Goal: Transaction & Acquisition: Purchase product/service

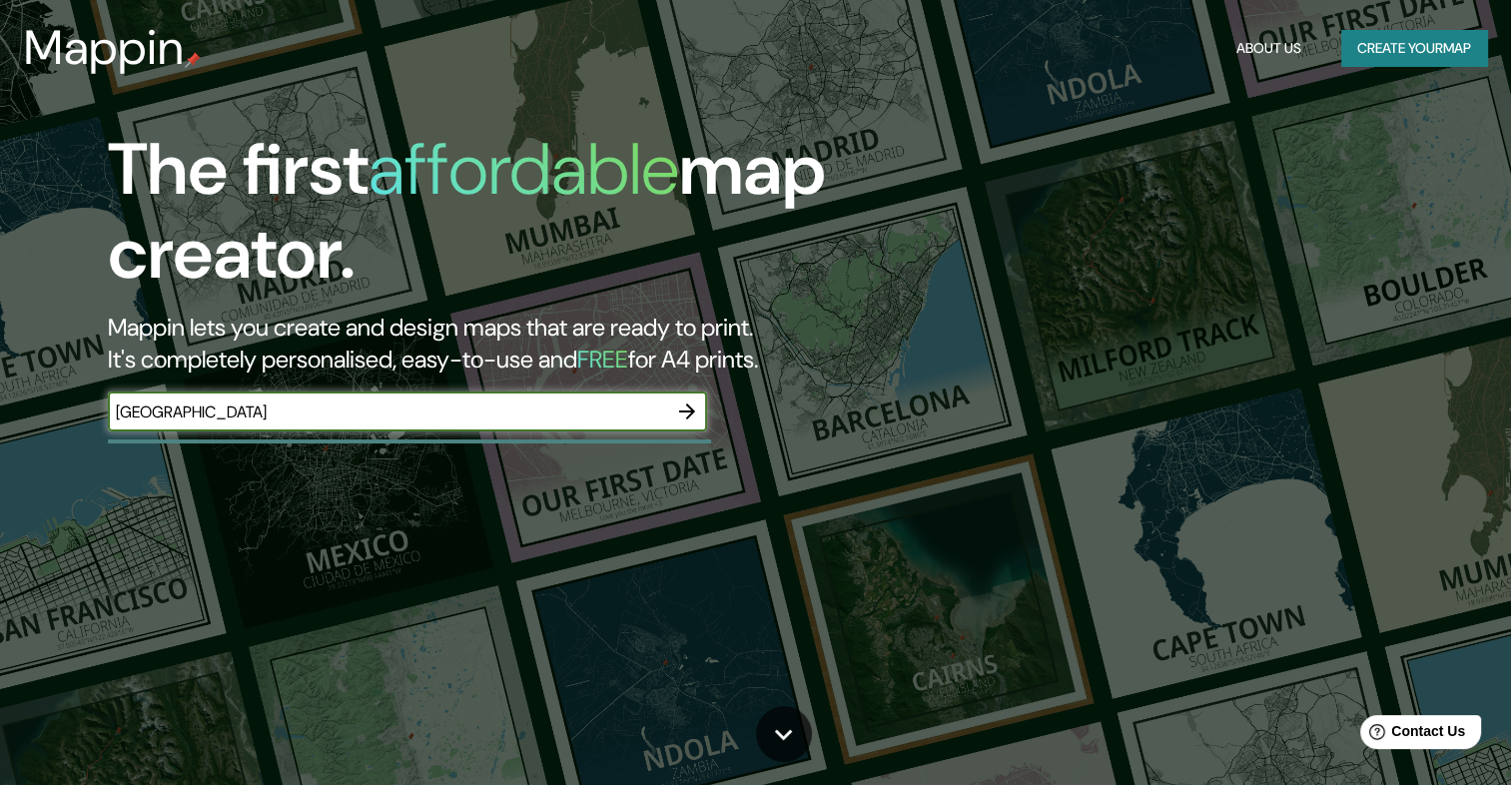
type input "[GEOGRAPHIC_DATA]"
click at [691, 413] on icon "button" at bounding box center [687, 411] width 16 height 16
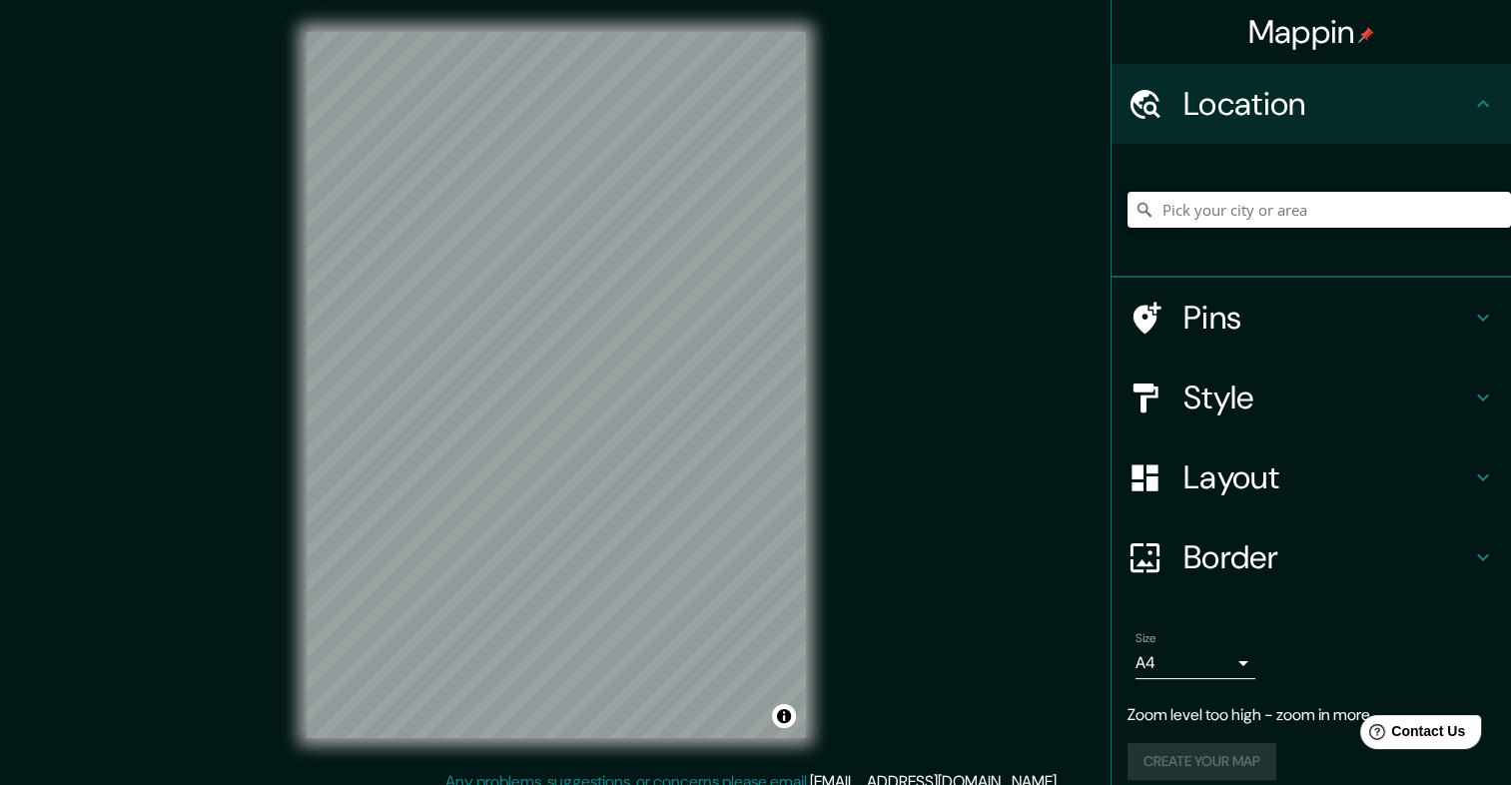
click at [1231, 210] on input "Pick your city or area" at bounding box center [1318, 210] width 383 height 36
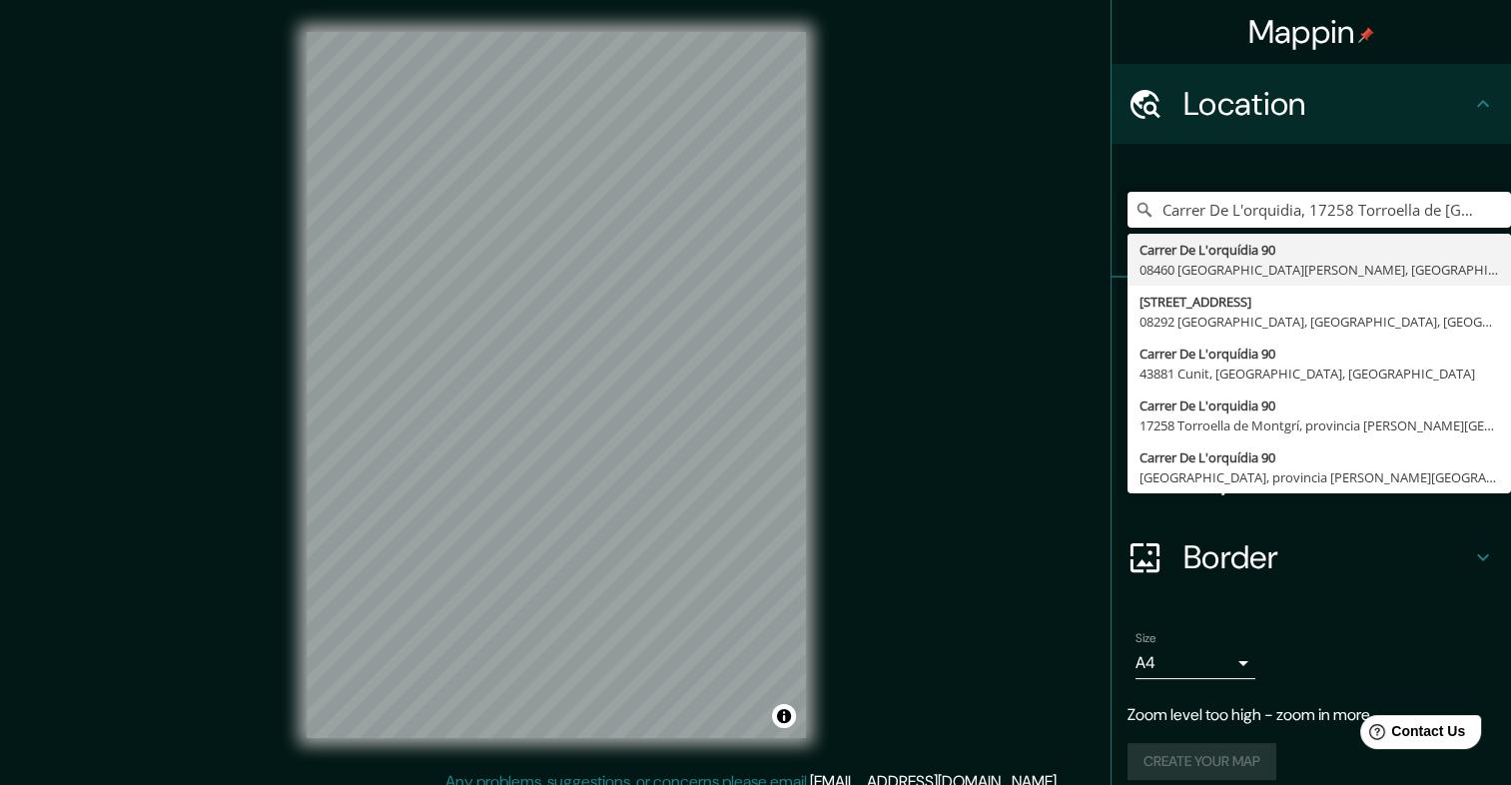
type input "Carrer De L'orquidia, 17258 Torroella de [GEOGRAPHIC_DATA], provincia [PERSON_N…"
click at [1236, 200] on input "Carrer De L'orquidia, 17258 Torroella de [GEOGRAPHIC_DATA], provincia [PERSON_N…" at bounding box center [1318, 210] width 383 height 36
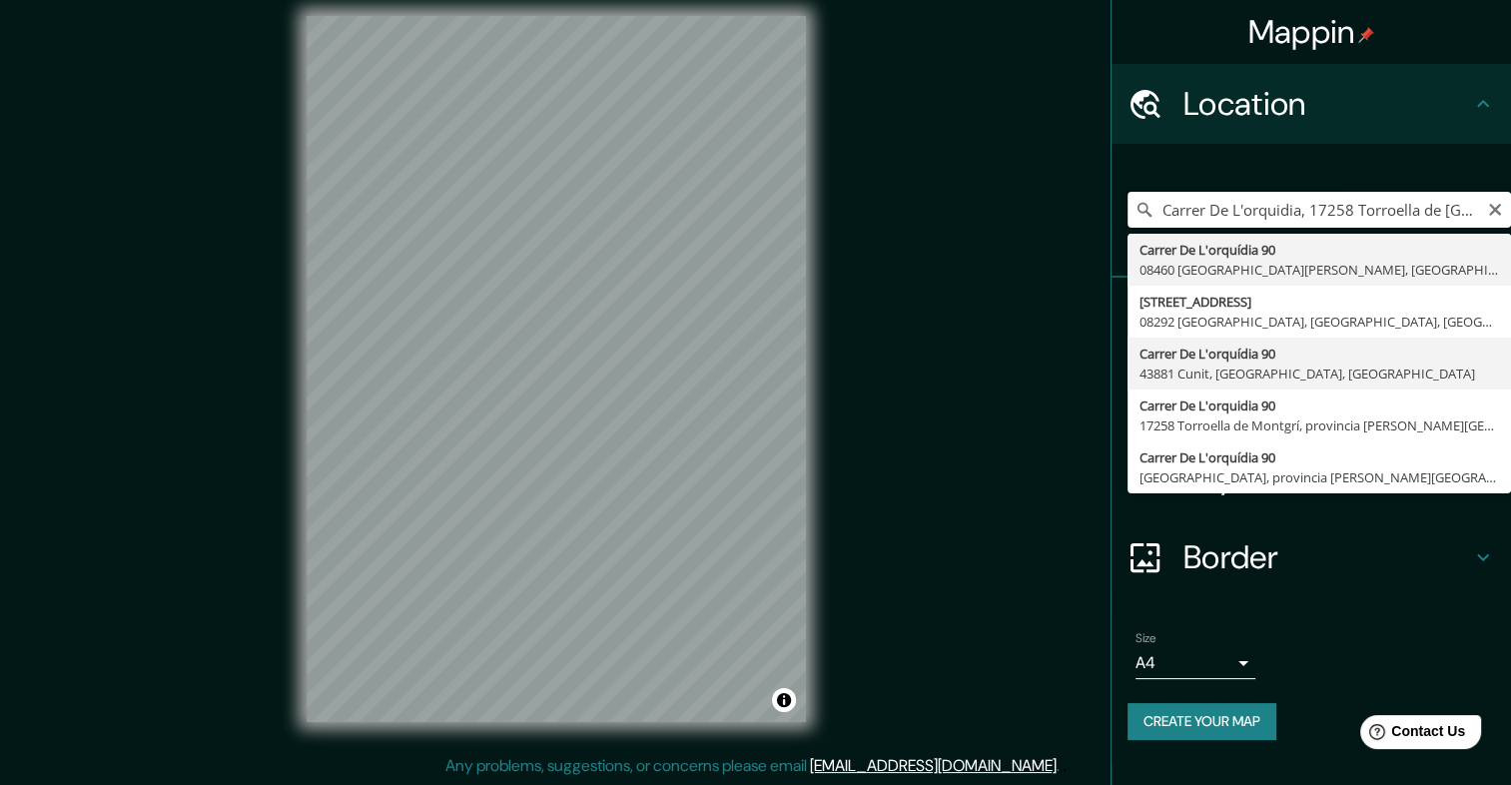
scroll to position [17, 0]
click at [1490, 217] on icon "Clear" at bounding box center [1495, 210] width 16 height 16
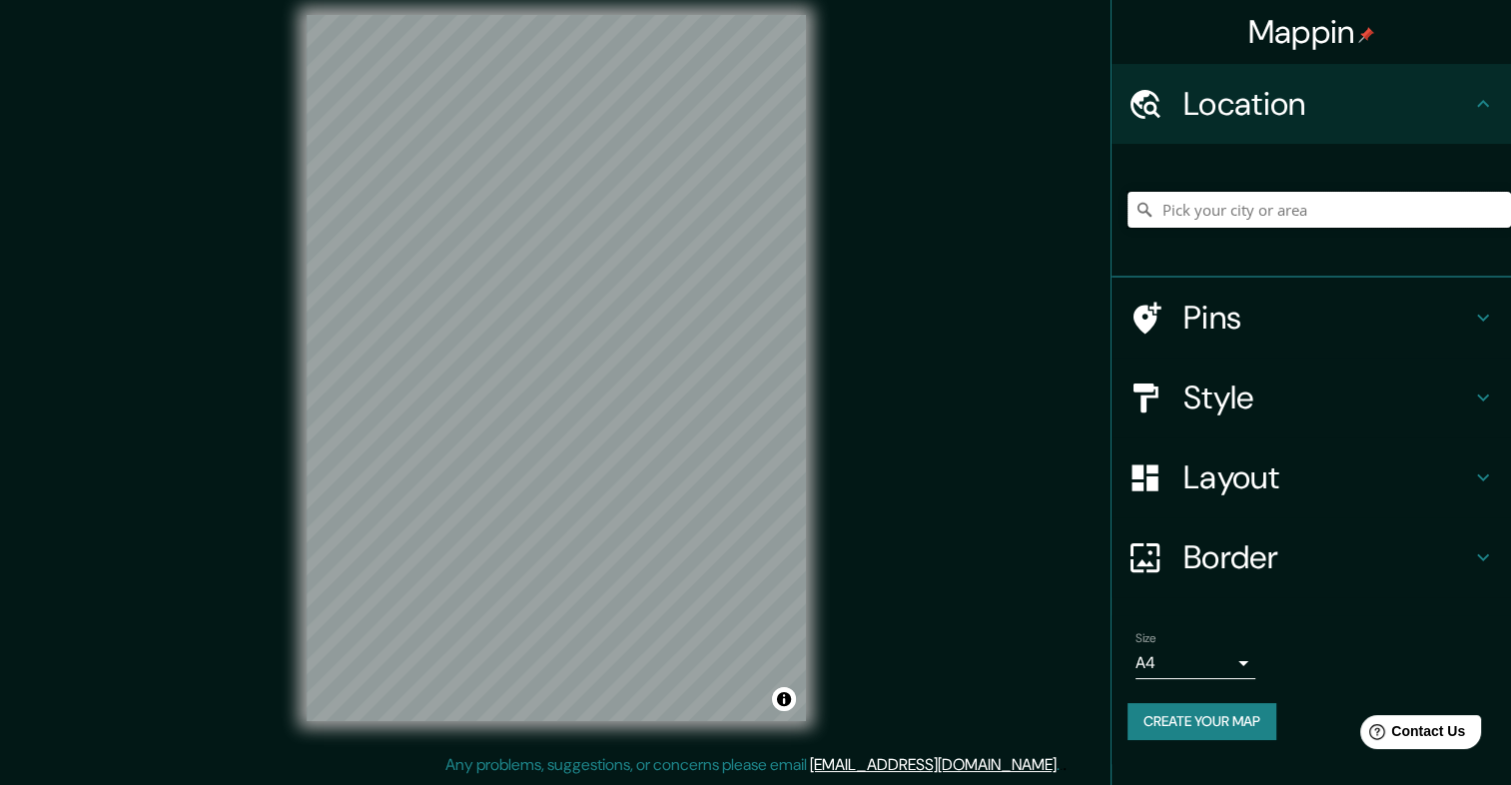
type input "M"
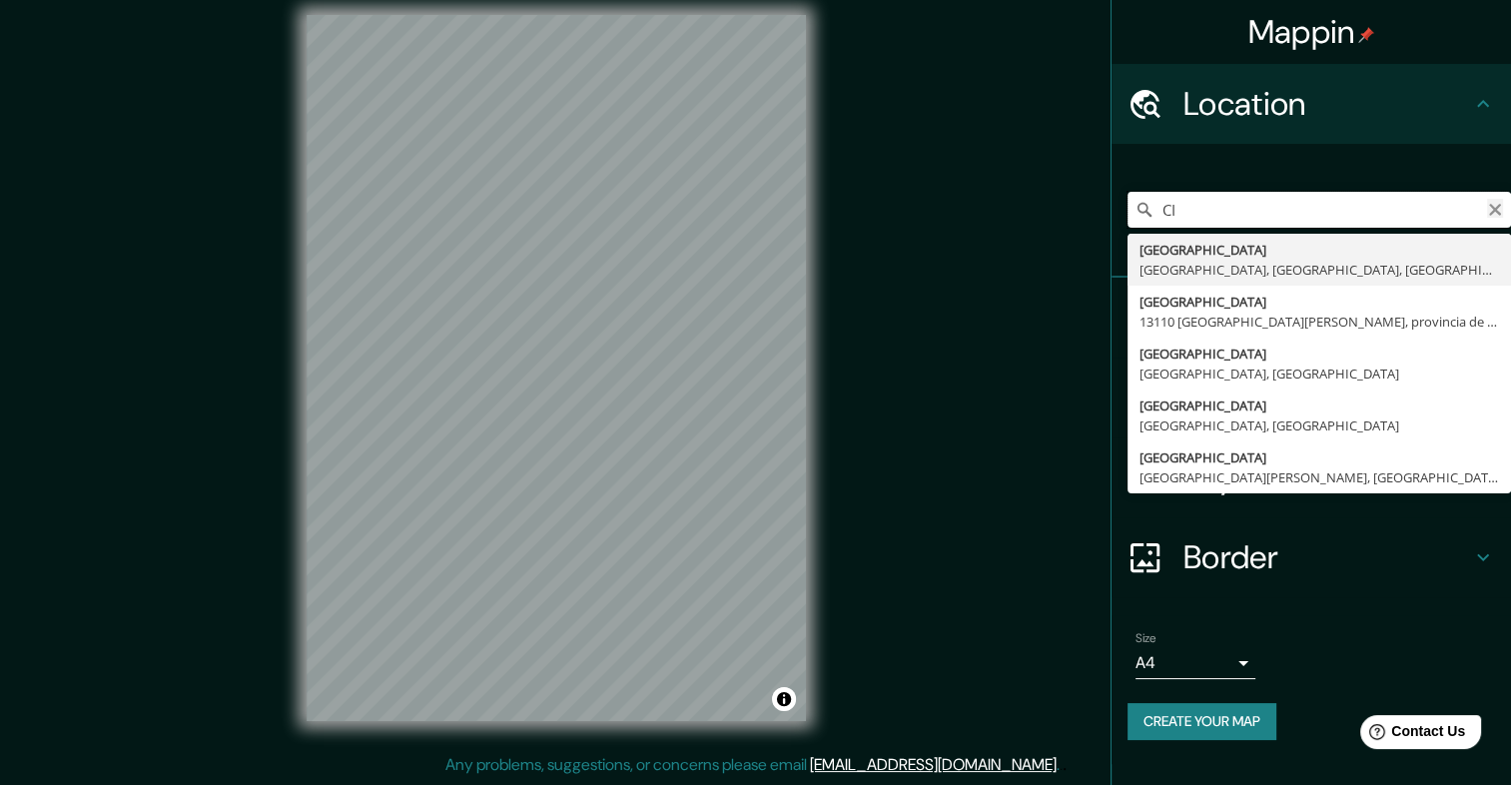
type input "C"
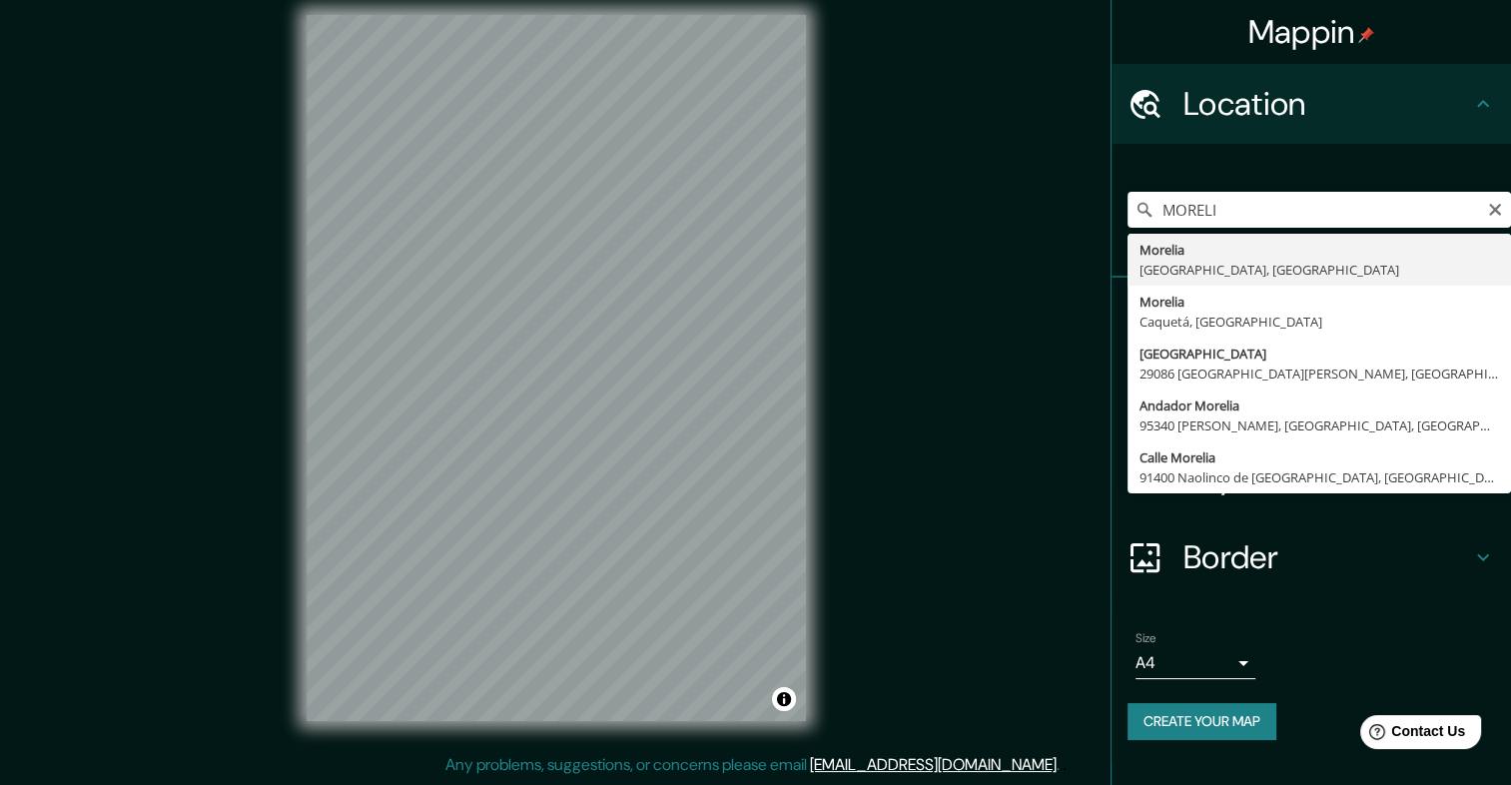
type input "[GEOGRAPHIC_DATA], [GEOGRAPHIC_DATA], [GEOGRAPHIC_DATA]"
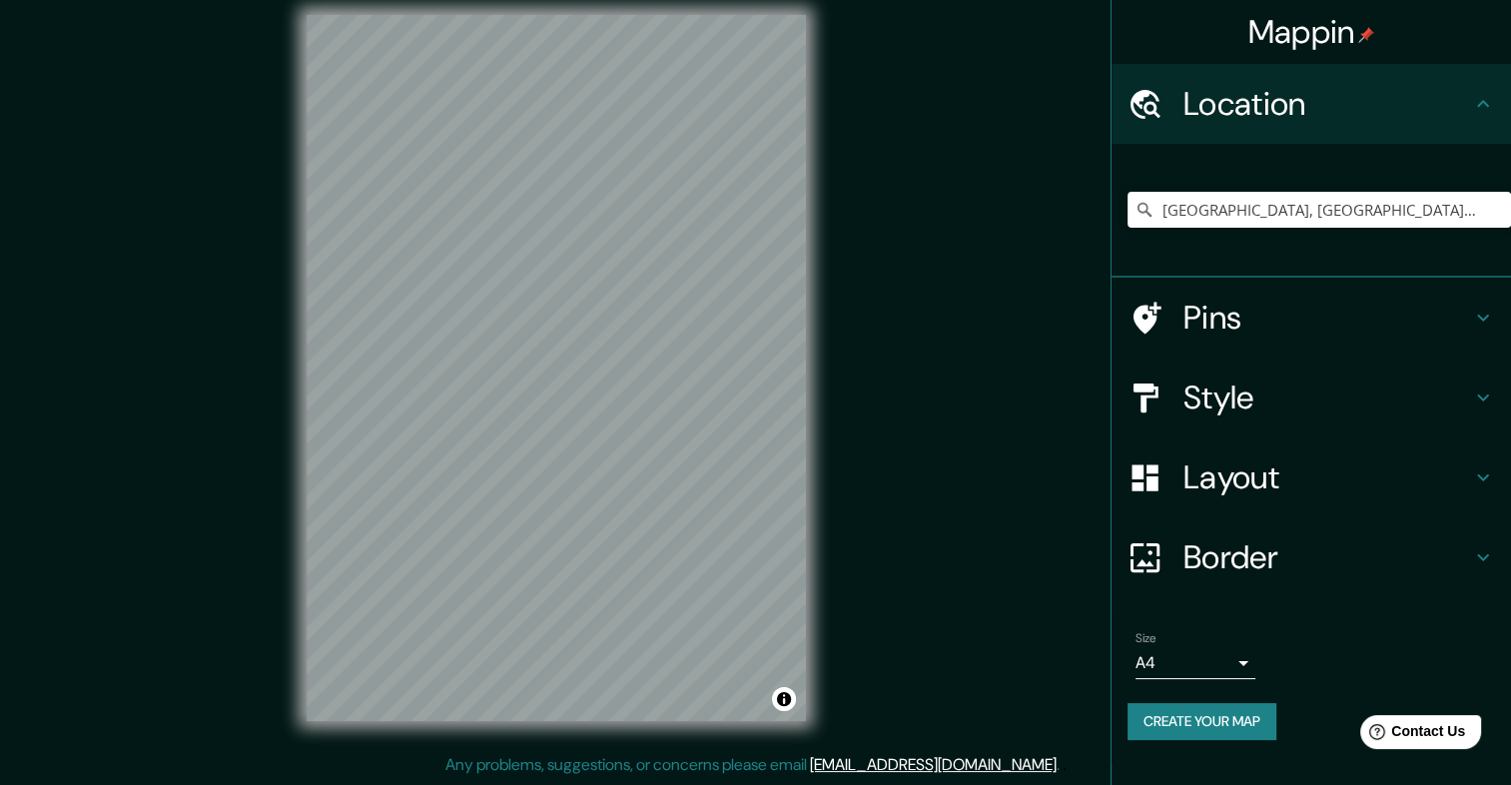
click at [1274, 462] on h4 "Layout" at bounding box center [1327, 477] width 288 height 40
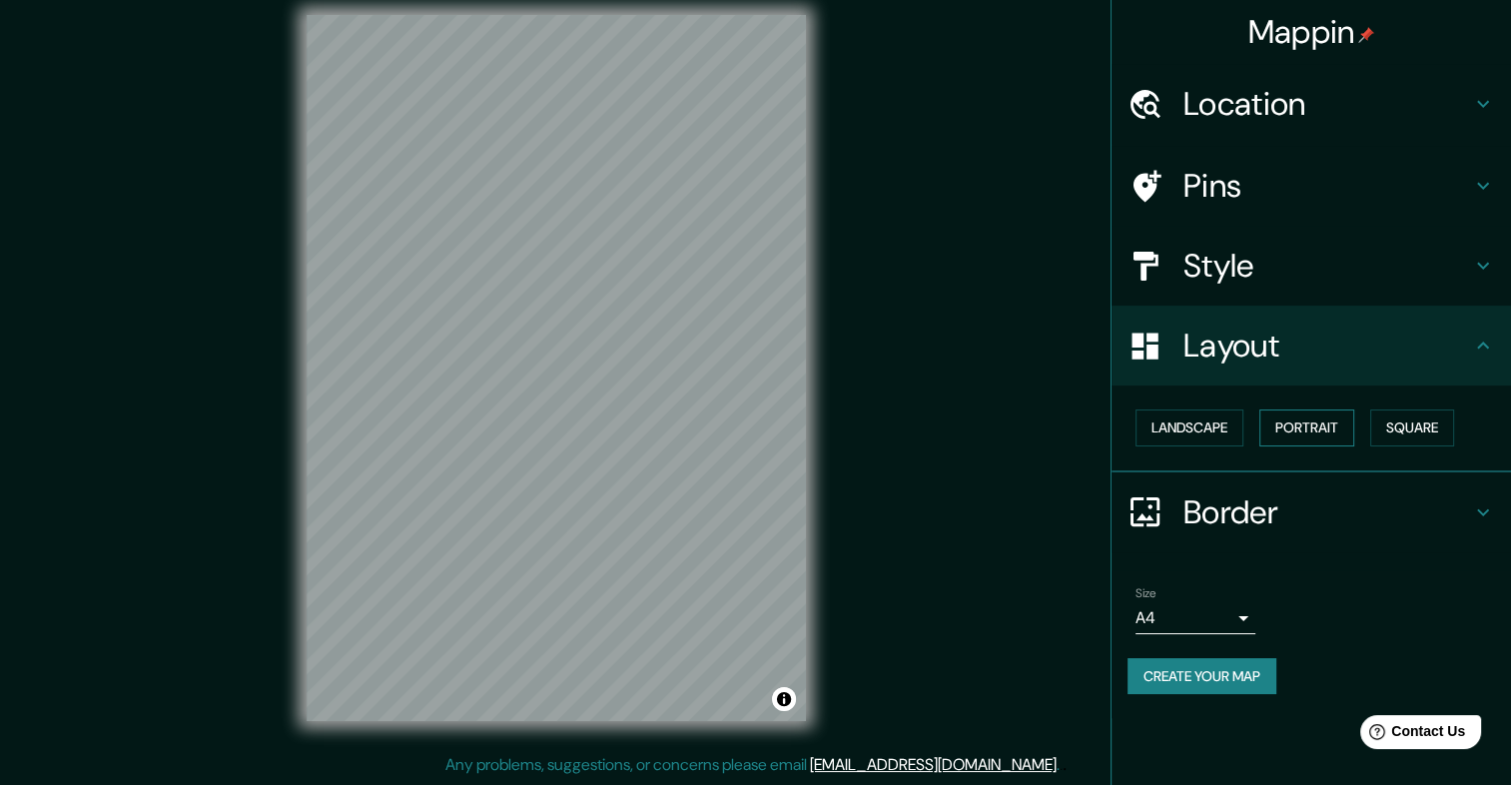
click at [1314, 419] on button "Portrait" at bounding box center [1306, 427] width 95 height 37
click at [1203, 429] on button "Landscape" at bounding box center [1189, 427] width 108 height 37
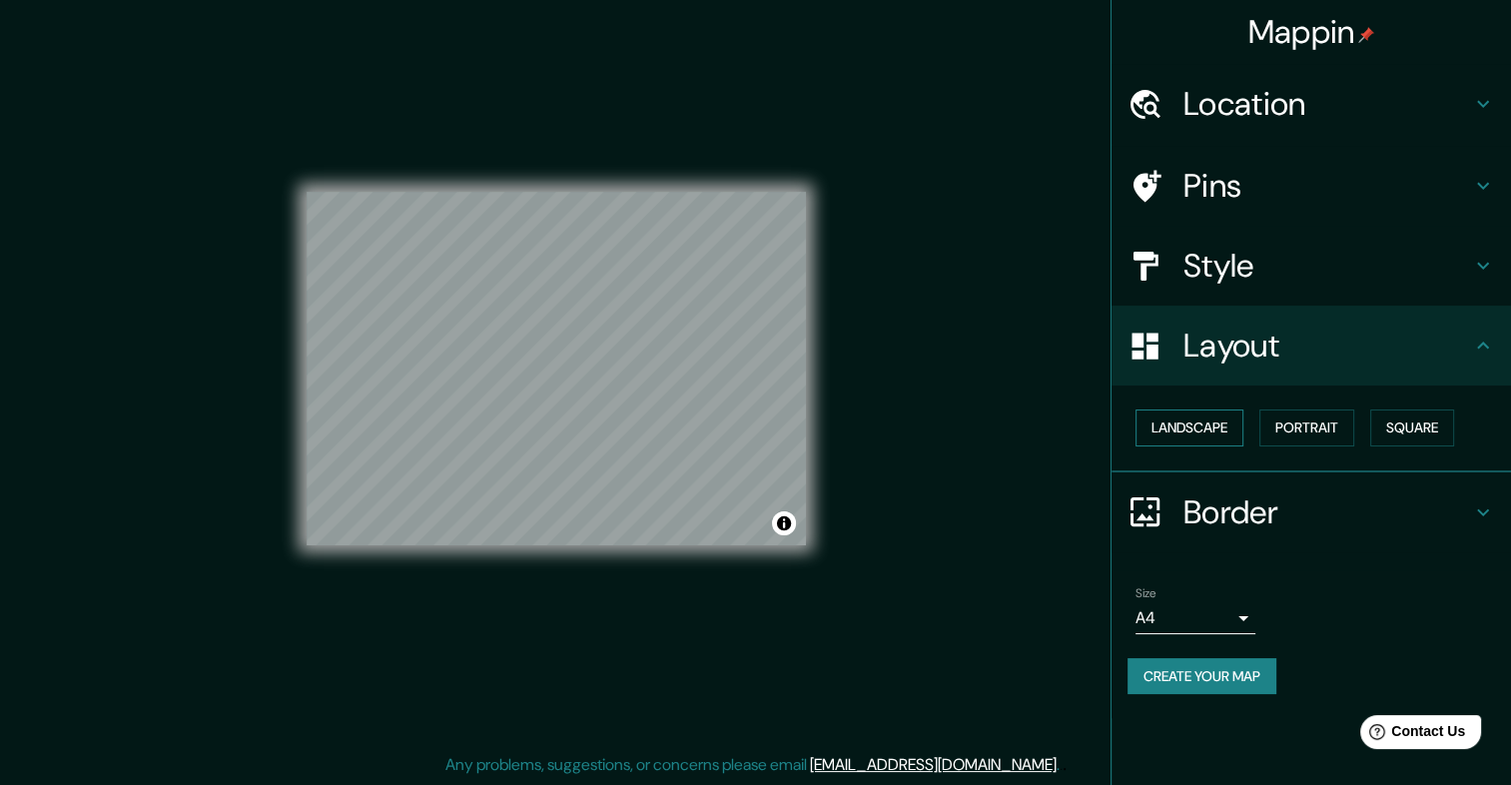
click at [1203, 429] on button "Landscape" at bounding box center [1189, 427] width 108 height 37
click at [1330, 420] on button "Portrait" at bounding box center [1306, 427] width 95 height 37
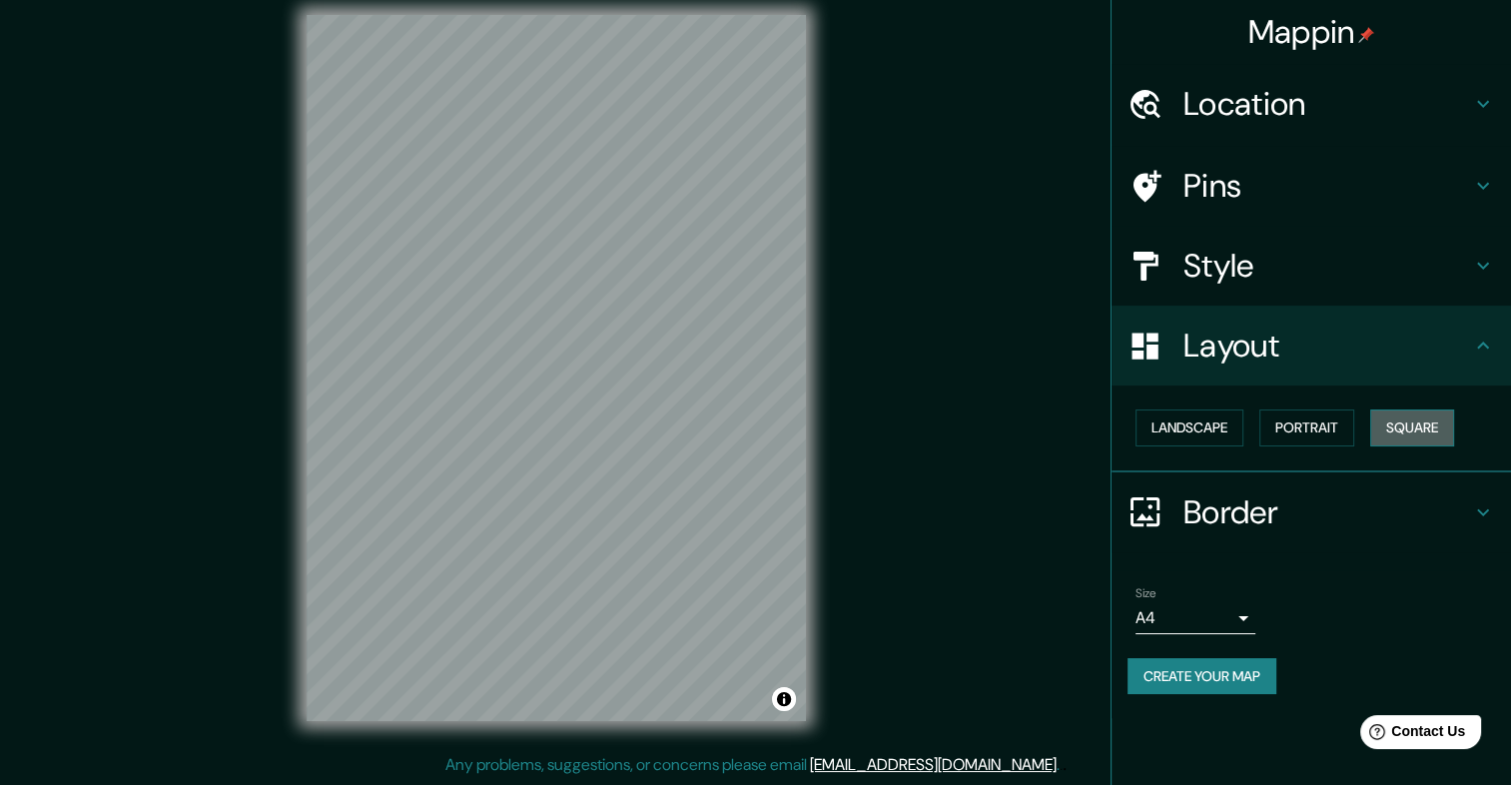
click at [1431, 432] on button "Square" at bounding box center [1412, 427] width 84 height 37
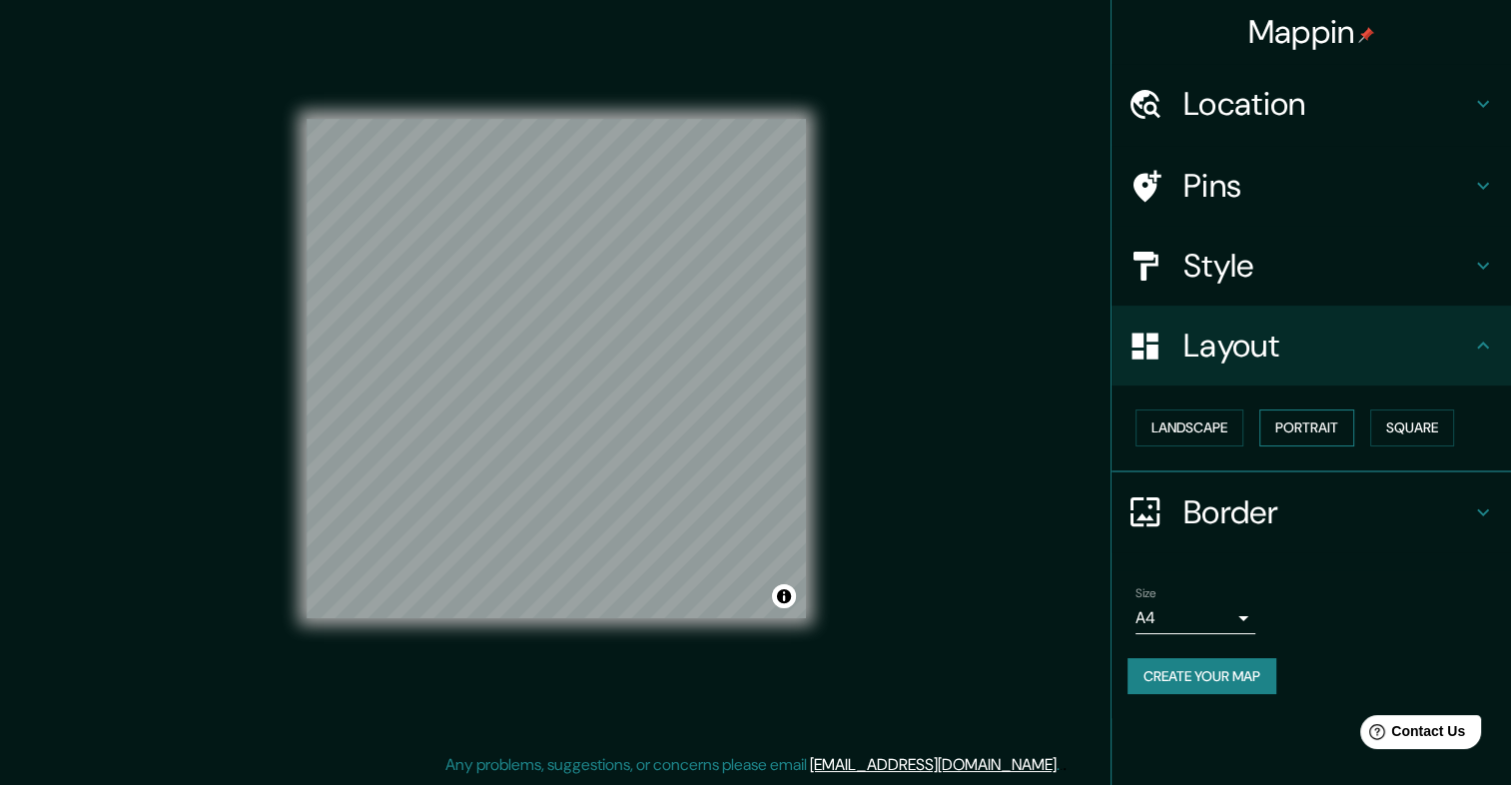
click at [1301, 417] on button "Portrait" at bounding box center [1306, 427] width 95 height 37
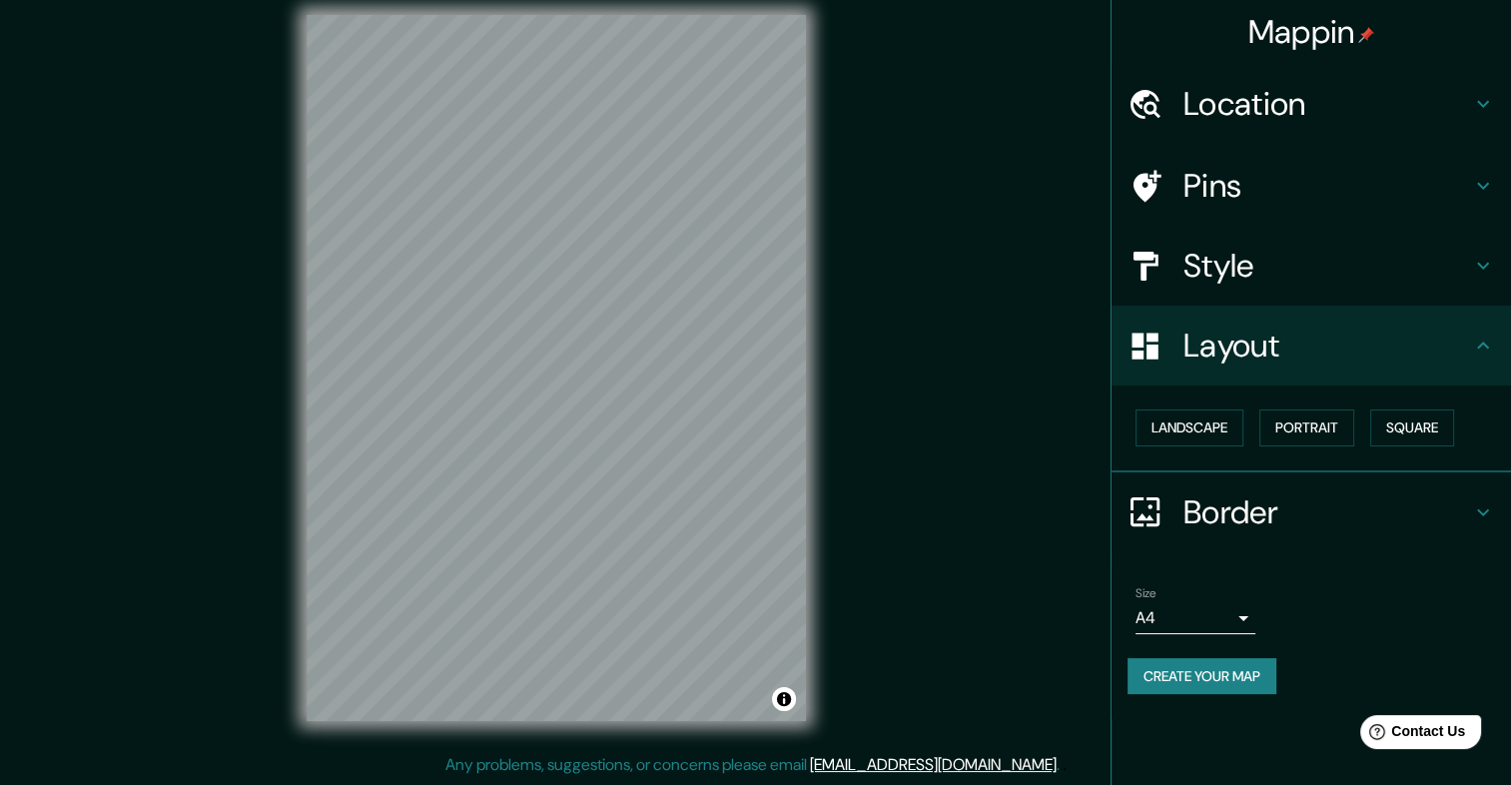
click at [1260, 281] on h4 "Style" at bounding box center [1327, 266] width 288 height 40
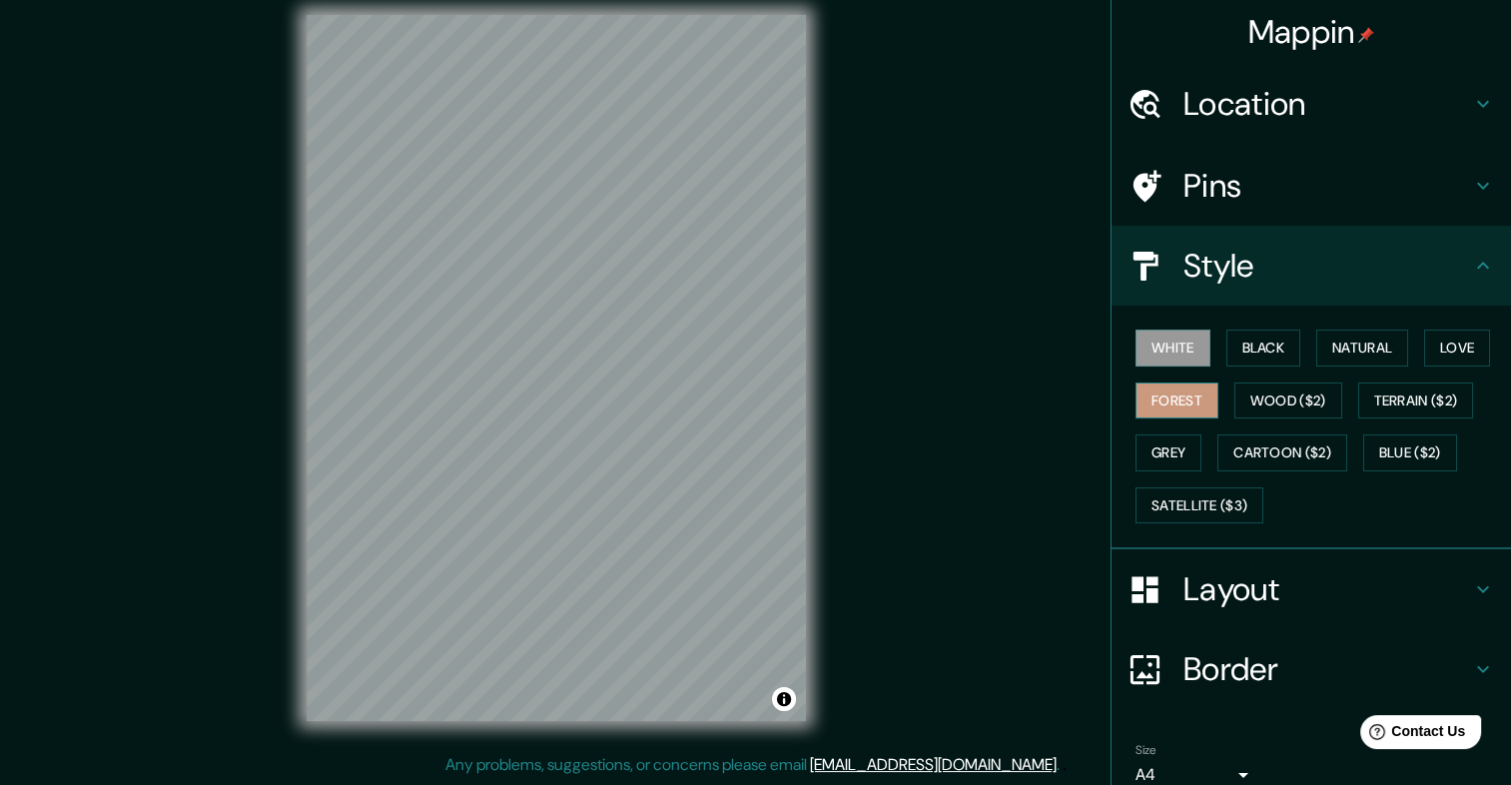
click at [1177, 389] on button "Forest" at bounding box center [1176, 400] width 83 height 37
click at [1283, 403] on button "Wood ($2)" at bounding box center [1288, 400] width 108 height 37
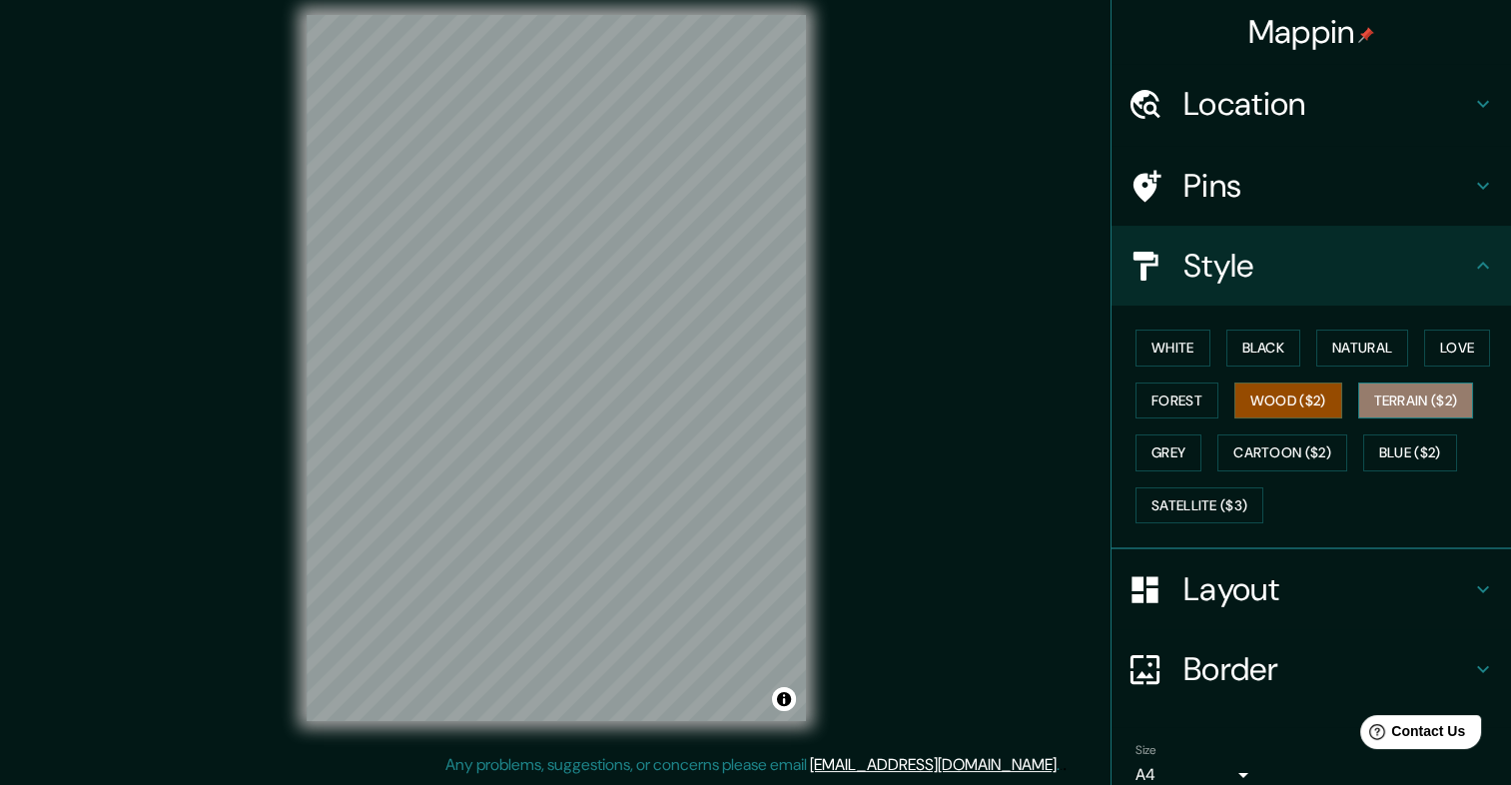
click at [1414, 405] on button "Terrain ($2)" at bounding box center [1416, 400] width 116 height 37
click at [1238, 402] on button "Wood ($2)" at bounding box center [1288, 400] width 108 height 37
click at [1436, 396] on button "Terrain ($2)" at bounding box center [1416, 400] width 116 height 37
click at [1158, 462] on button "Grey" at bounding box center [1168, 452] width 66 height 37
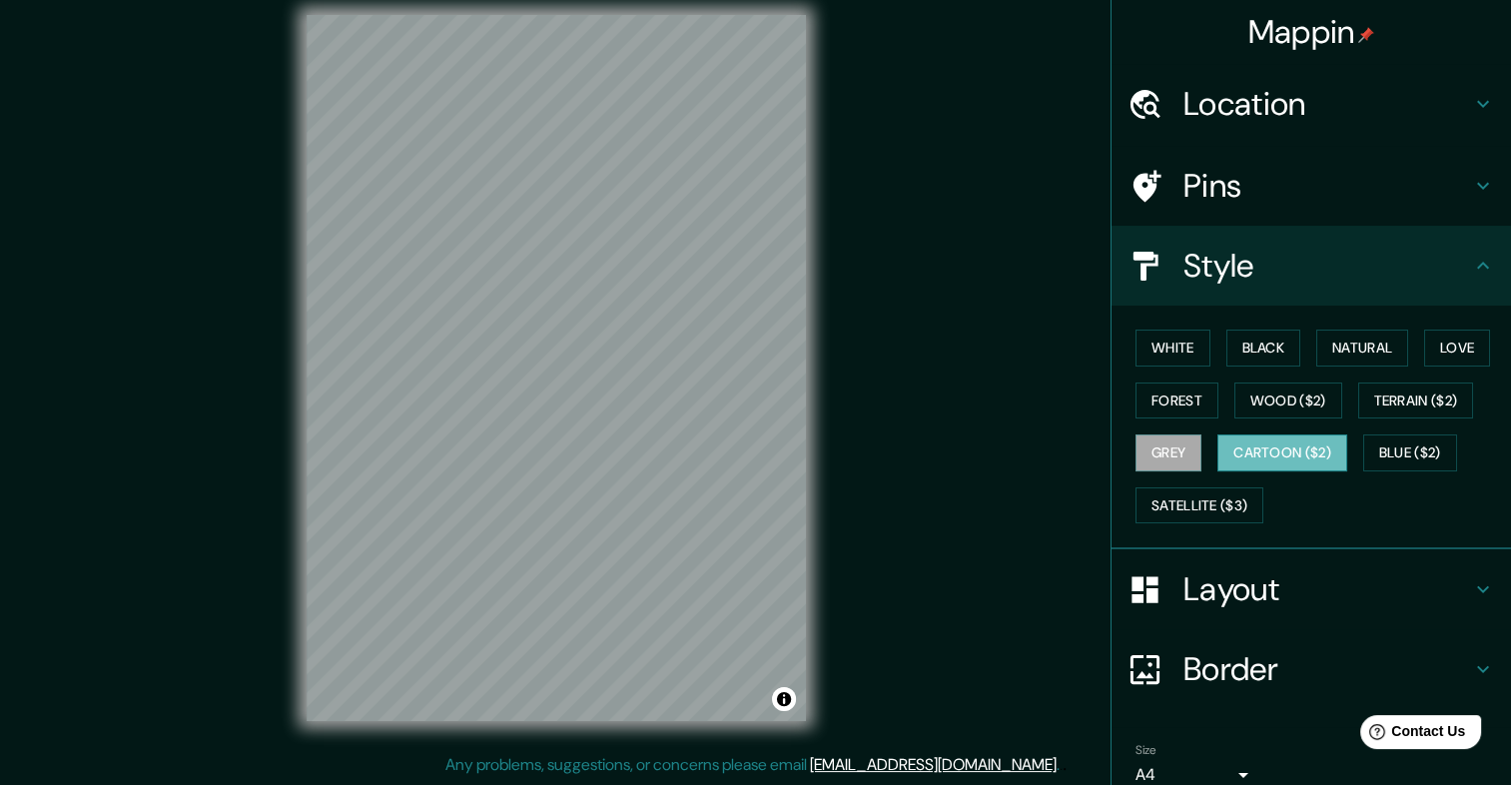
click at [1252, 452] on button "Cartoon ($2)" at bounding box center [1282, 452] width 130 height 37
click at [1389, 441] on button "Blue ($2)" at bounding box center [1410, 452] width 94 height 37
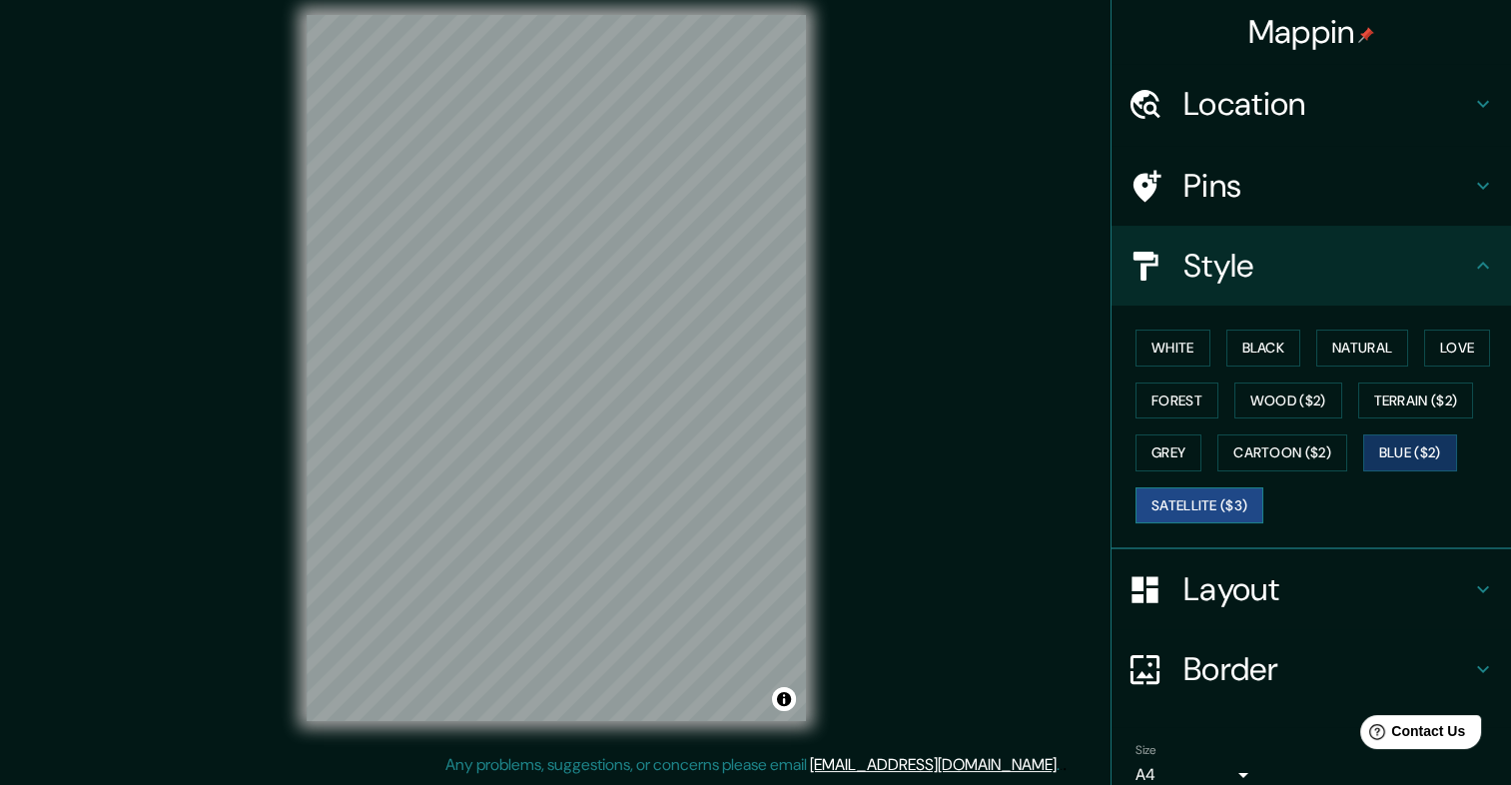
click at [1238, 504] on button "Satellite ($3)" at bounding box center [1199, 505] width 128 height 37
click at [1157, 350] on button "White" at bounding box center [1172, 347] width 75 height 37
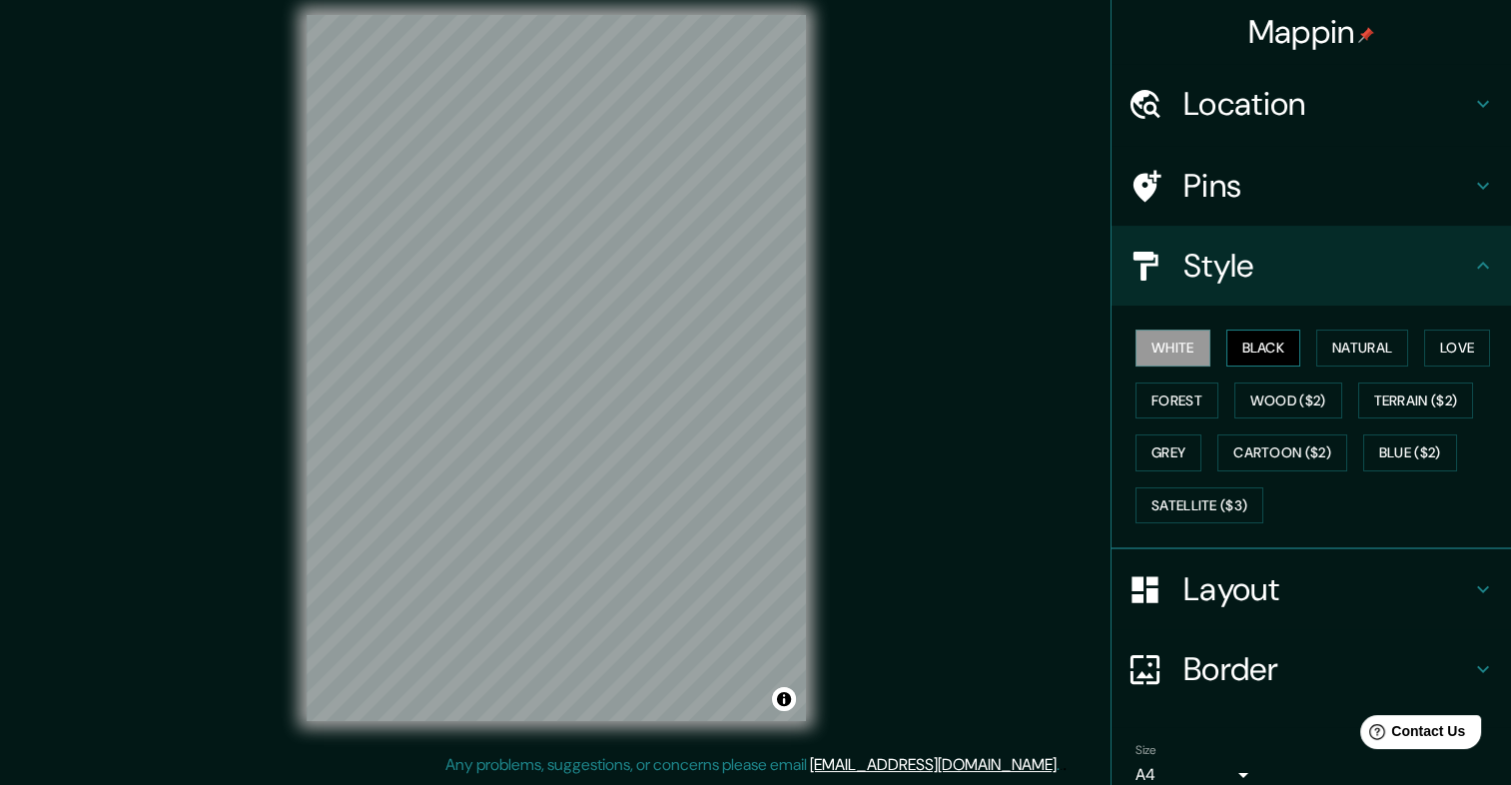
click at [1232, 344] on button "Black" at bounding box center [1263, 347] width 75 height 37
click at [1320, 337] on button "Natural" at bounding box center [1362, 347] width 92 height 37
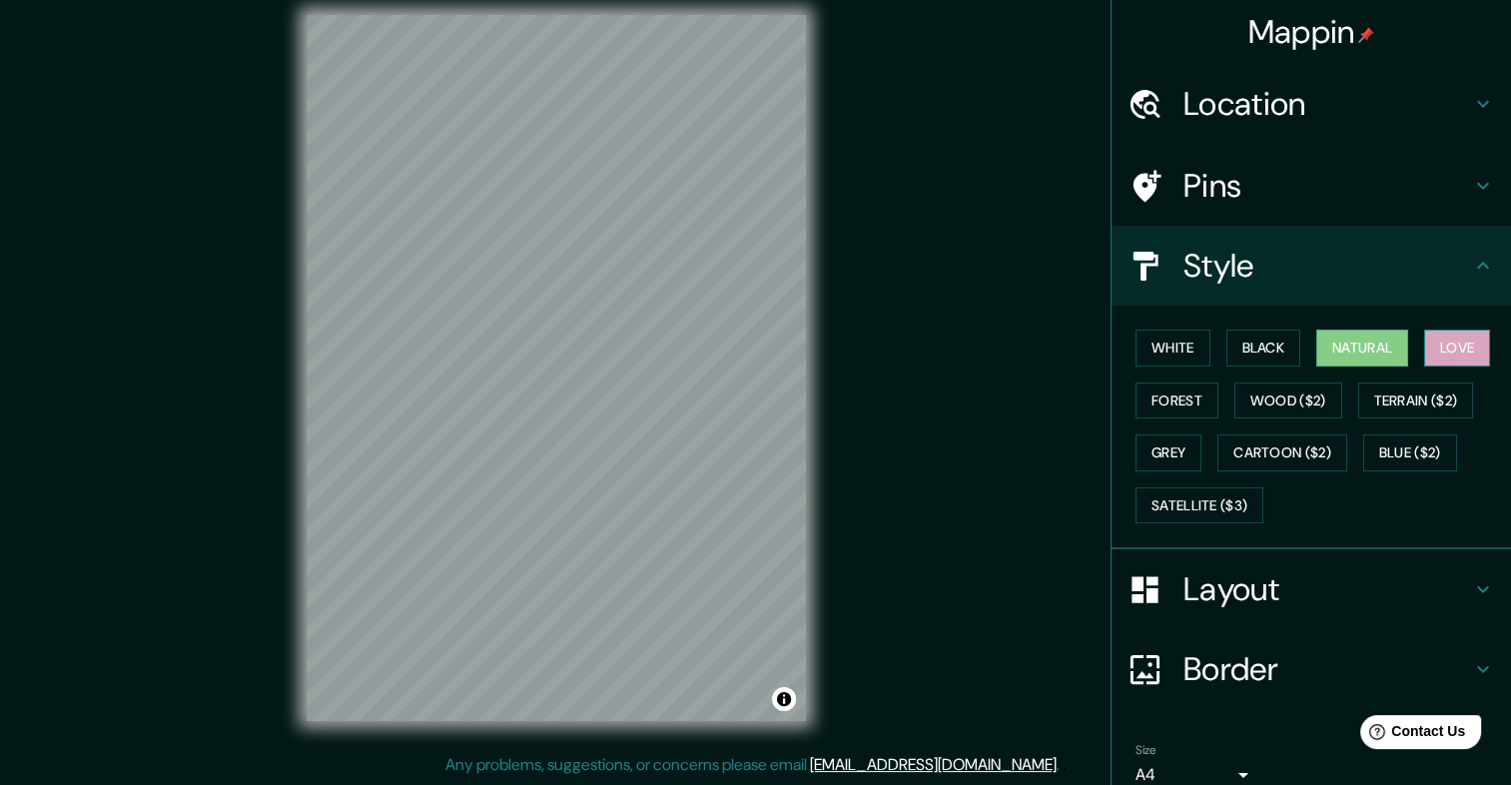
click at [1437, 340] on button "Love" at bounding box center [1457, 347] width 66 height 37
click at [1179, 395] on button "Forest" at bounding box center [1176, 400] width 83 height 37
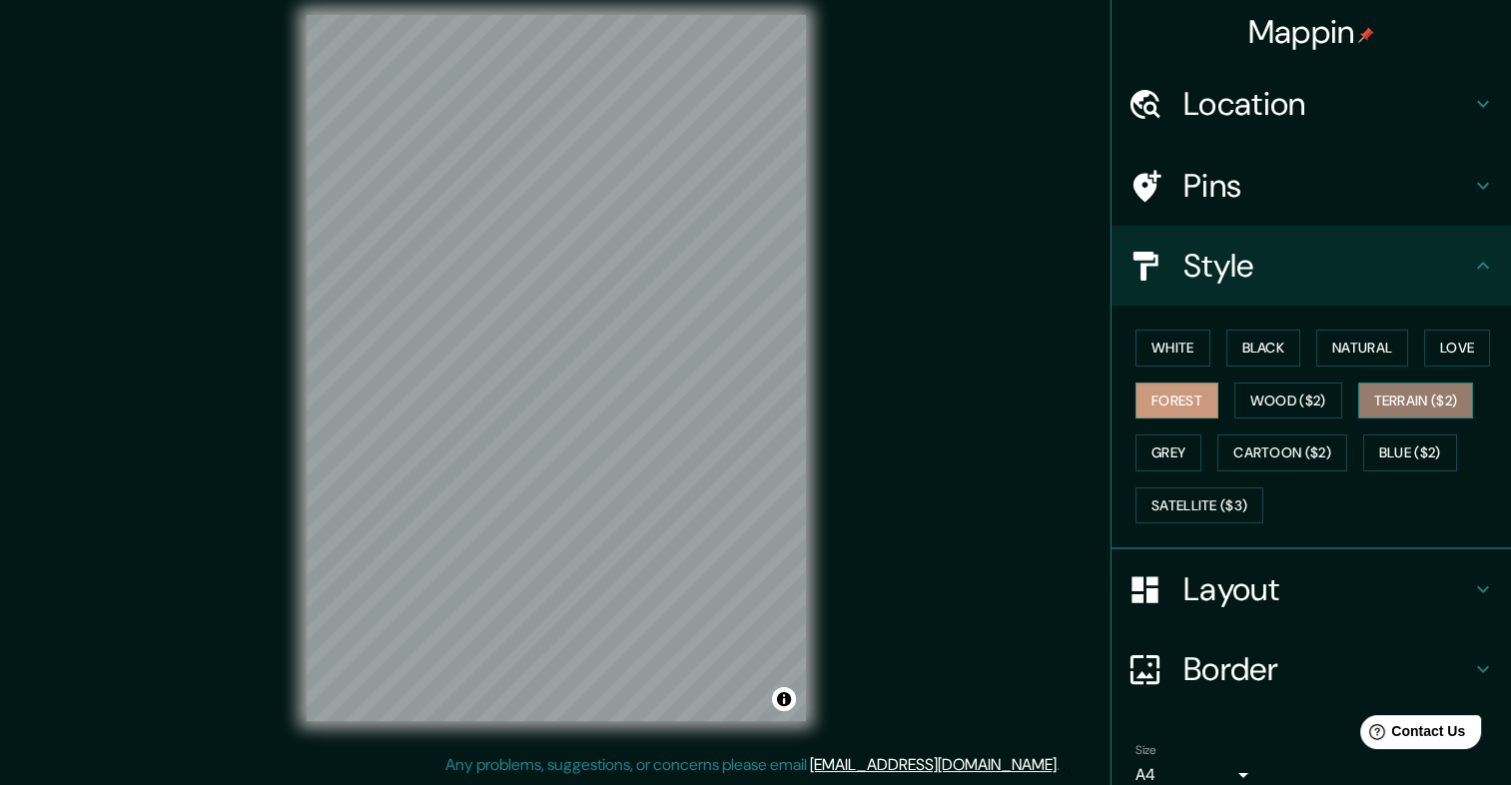
click at [1422, 401] on button "Terrain ($2)" at bounding box center [1416, 400] width 116 height 37
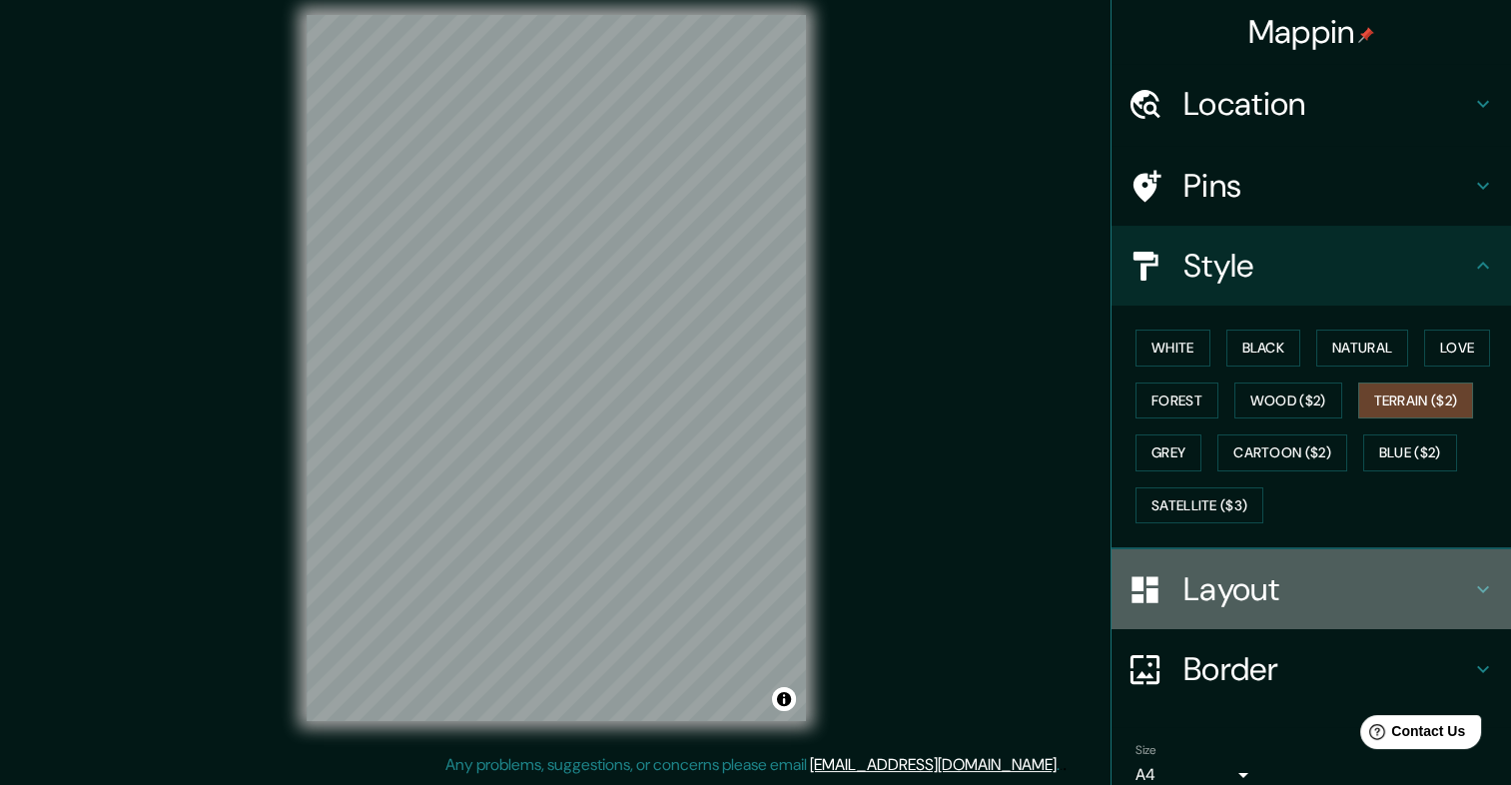
click at [1243, 588] on h4 "Layout" at bounding box center [1327, 589] width 288 height 40
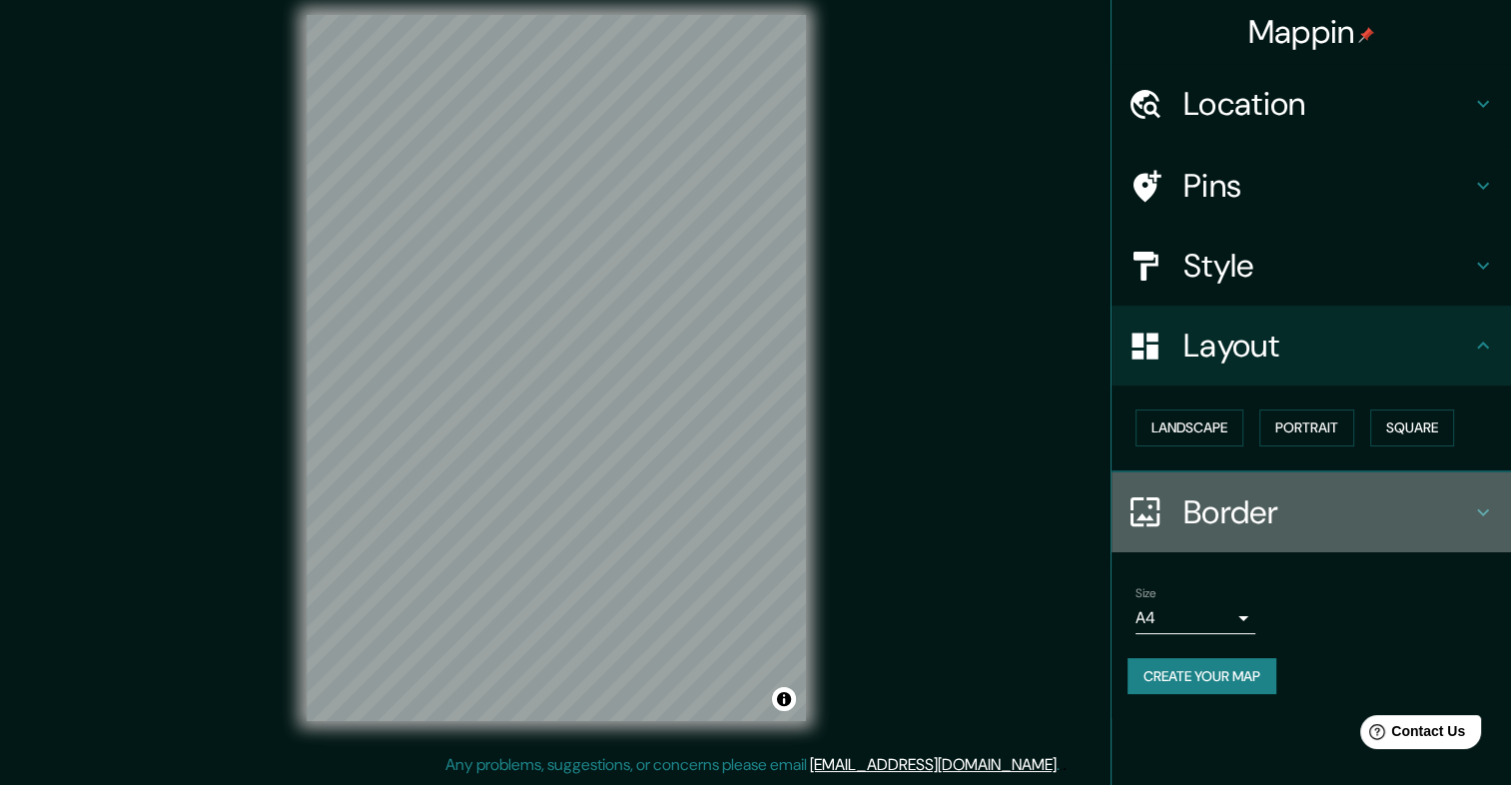
click at [1278, 520] on h4 "Border" at bounding box center [1327, 512] width 288 height 40
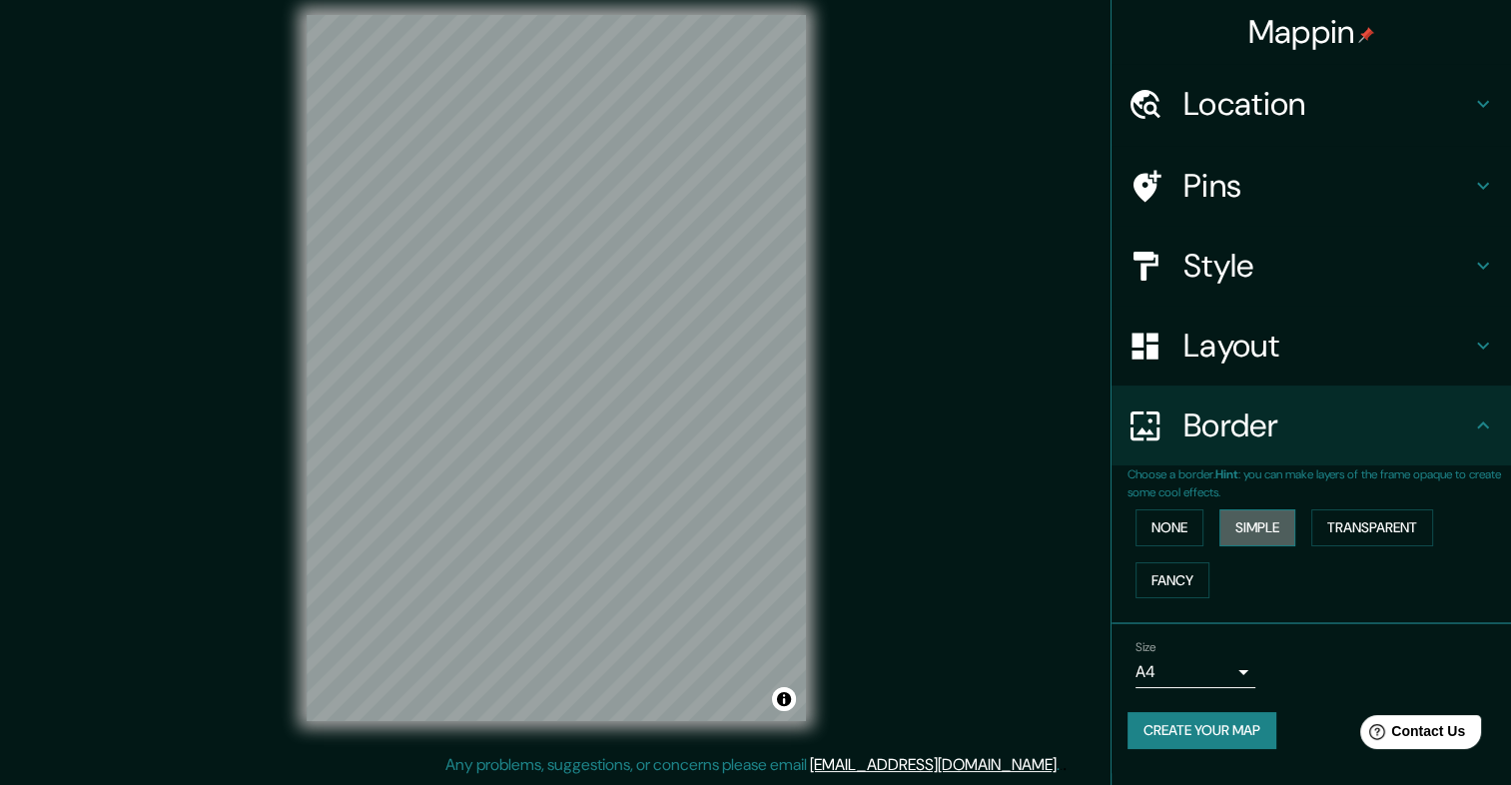
click at [1230, 518] on button "Simple" at bounding box center [1257, 527] width 76 height 37
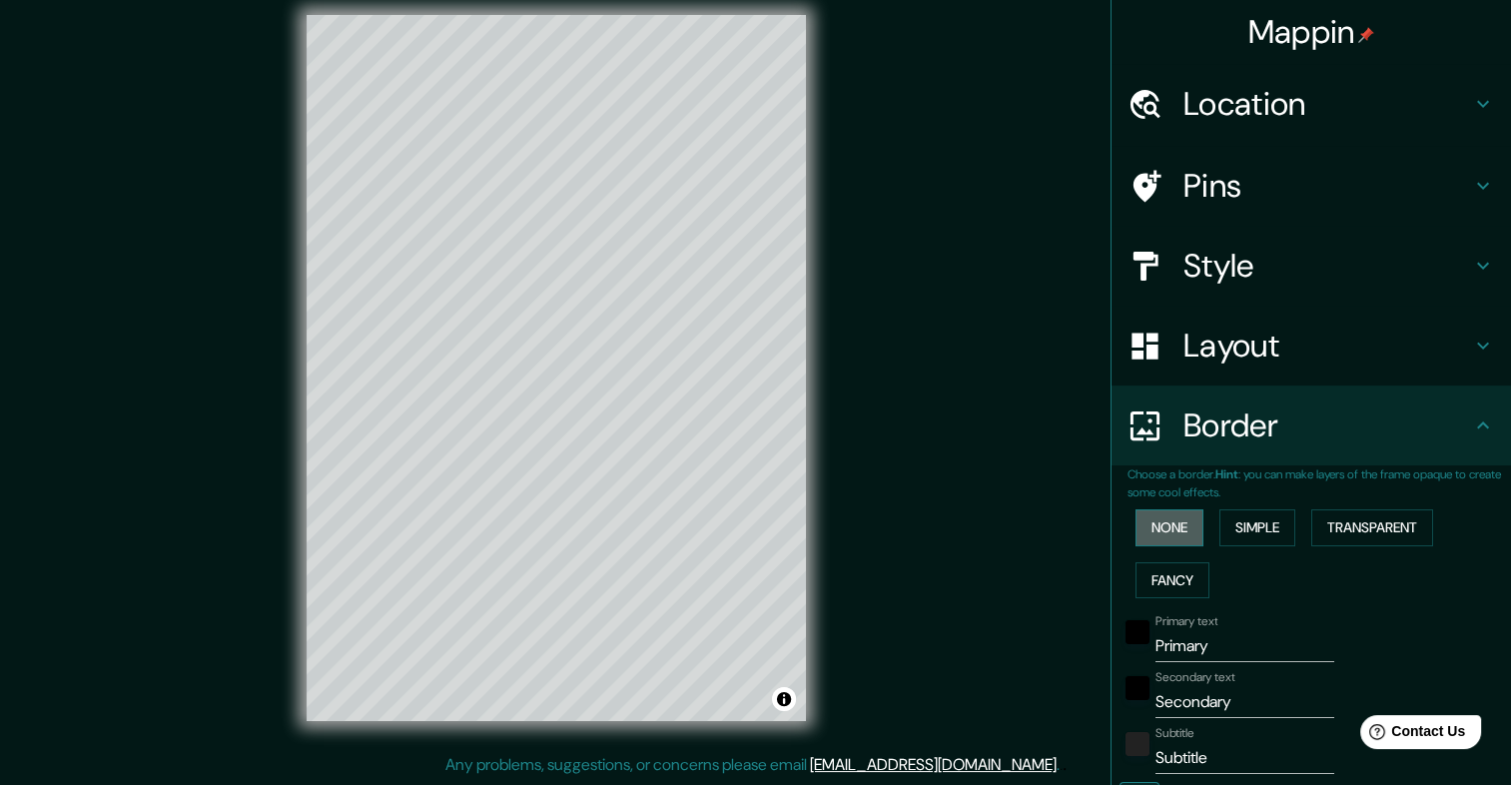
click at [1178, 517] on button "None" at bounding box center [1169, 527] width 68 height 37
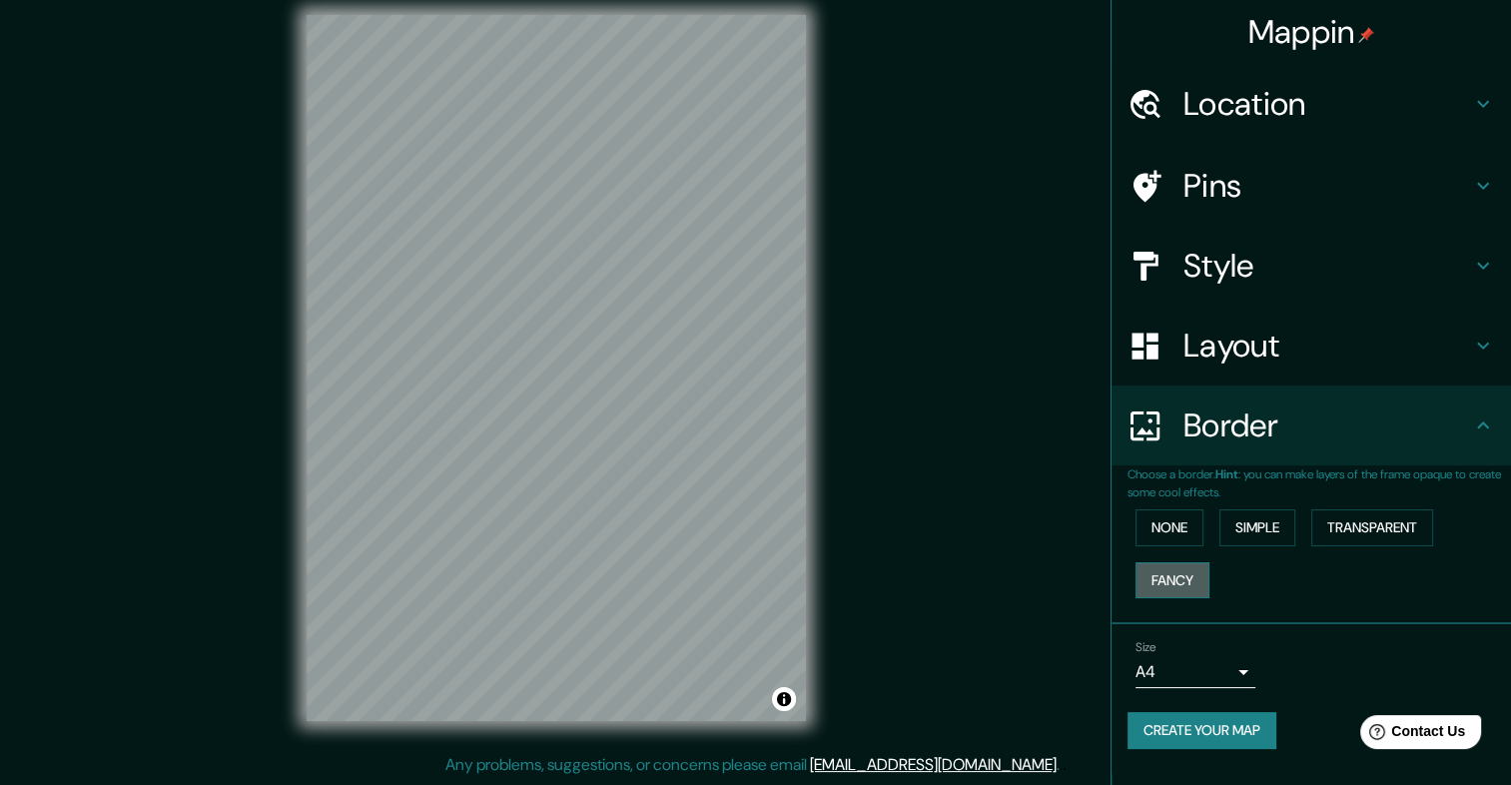
click at [1174, 572] on button "Fancy" at bounding box center [1172, 580] width 74 height 37
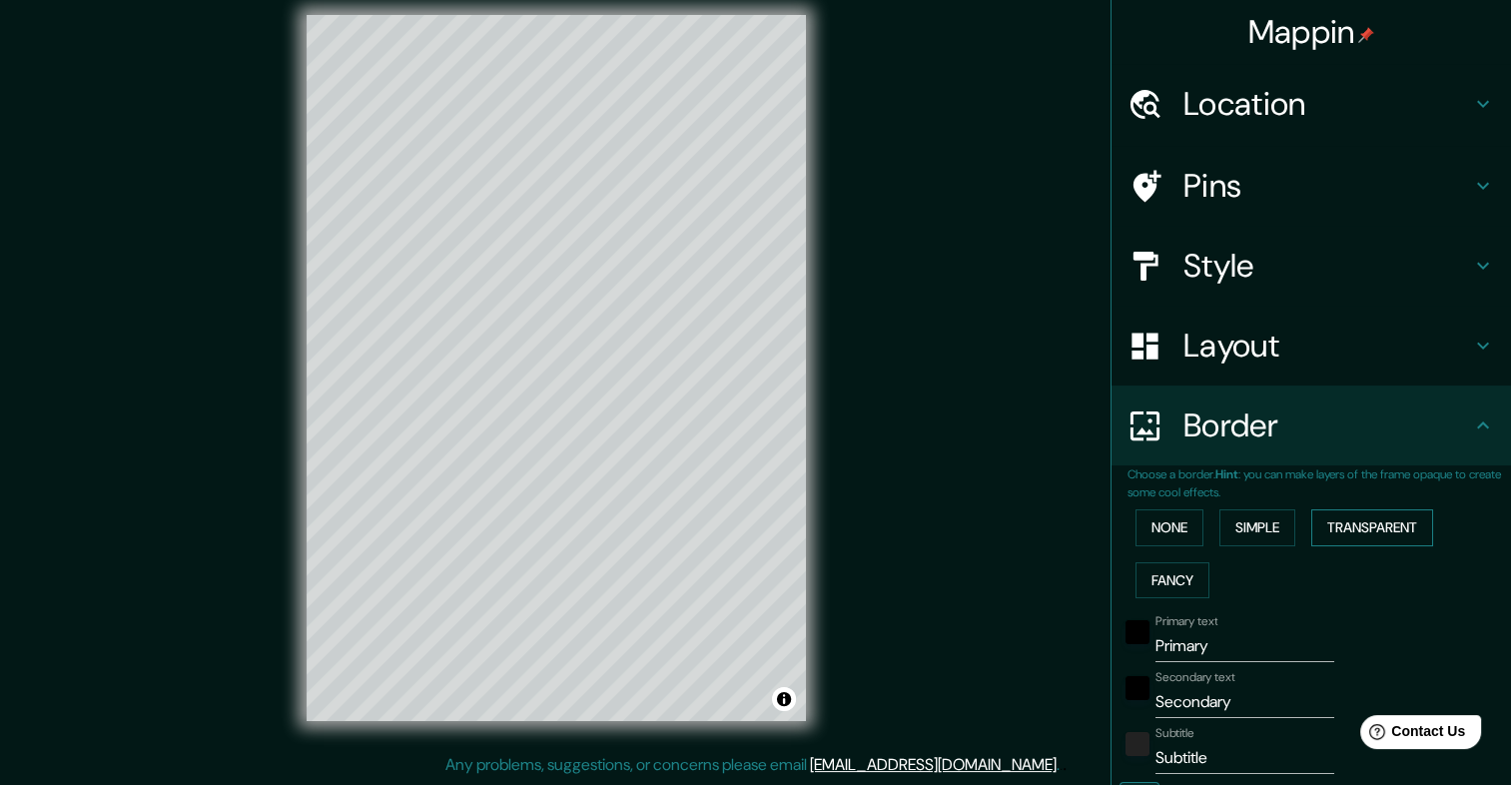
click at [1365, 529] on button "Transparent" at bounding box center [1372, 527] width 122 height 37
click at [1145, 529] on button "None" at bounding box center [1169, 527] width 68 height 37
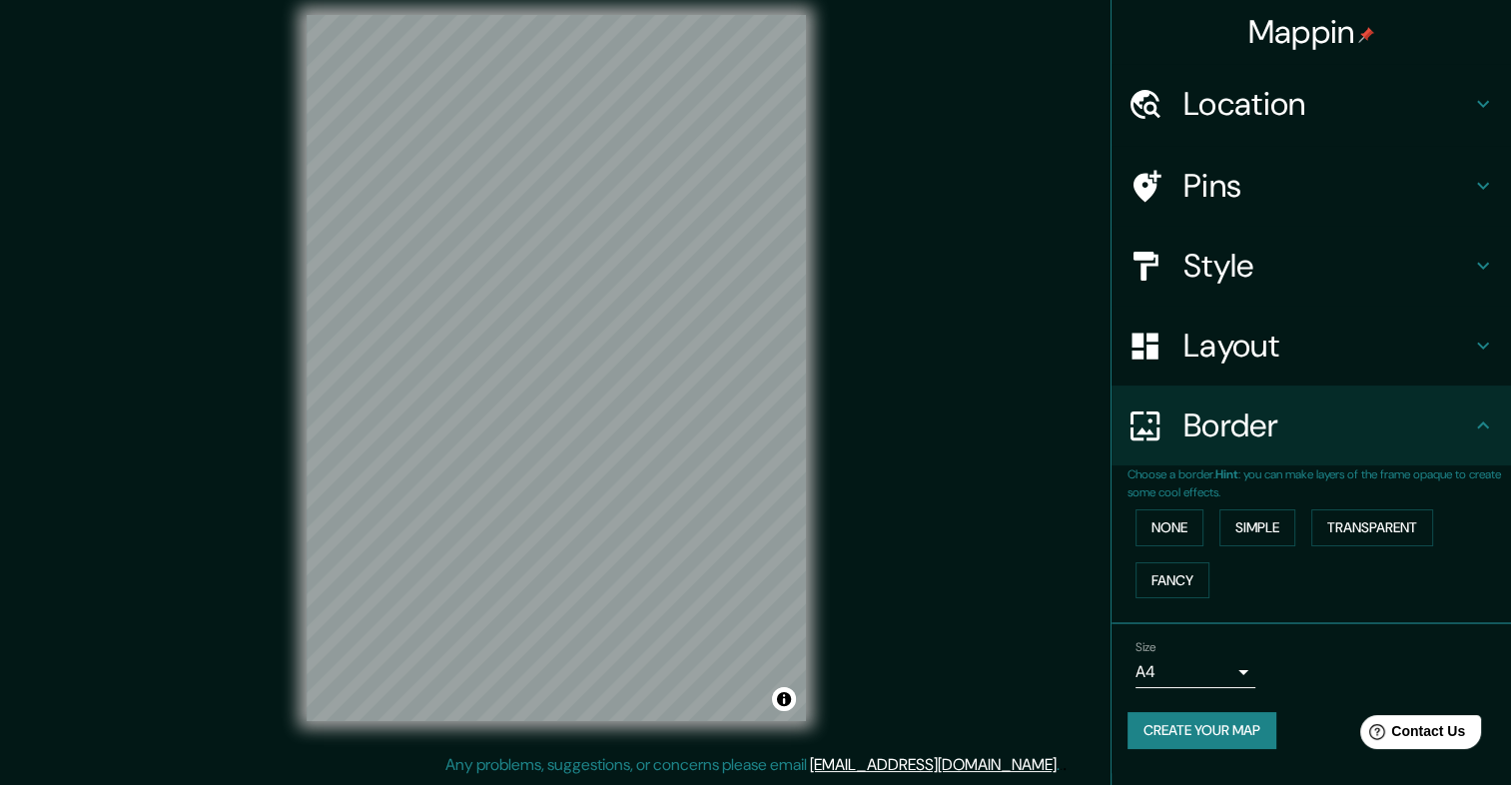
click at [1246, 186] on h4 "Pins" at bounding box center [1327, 186] width 288 height 40
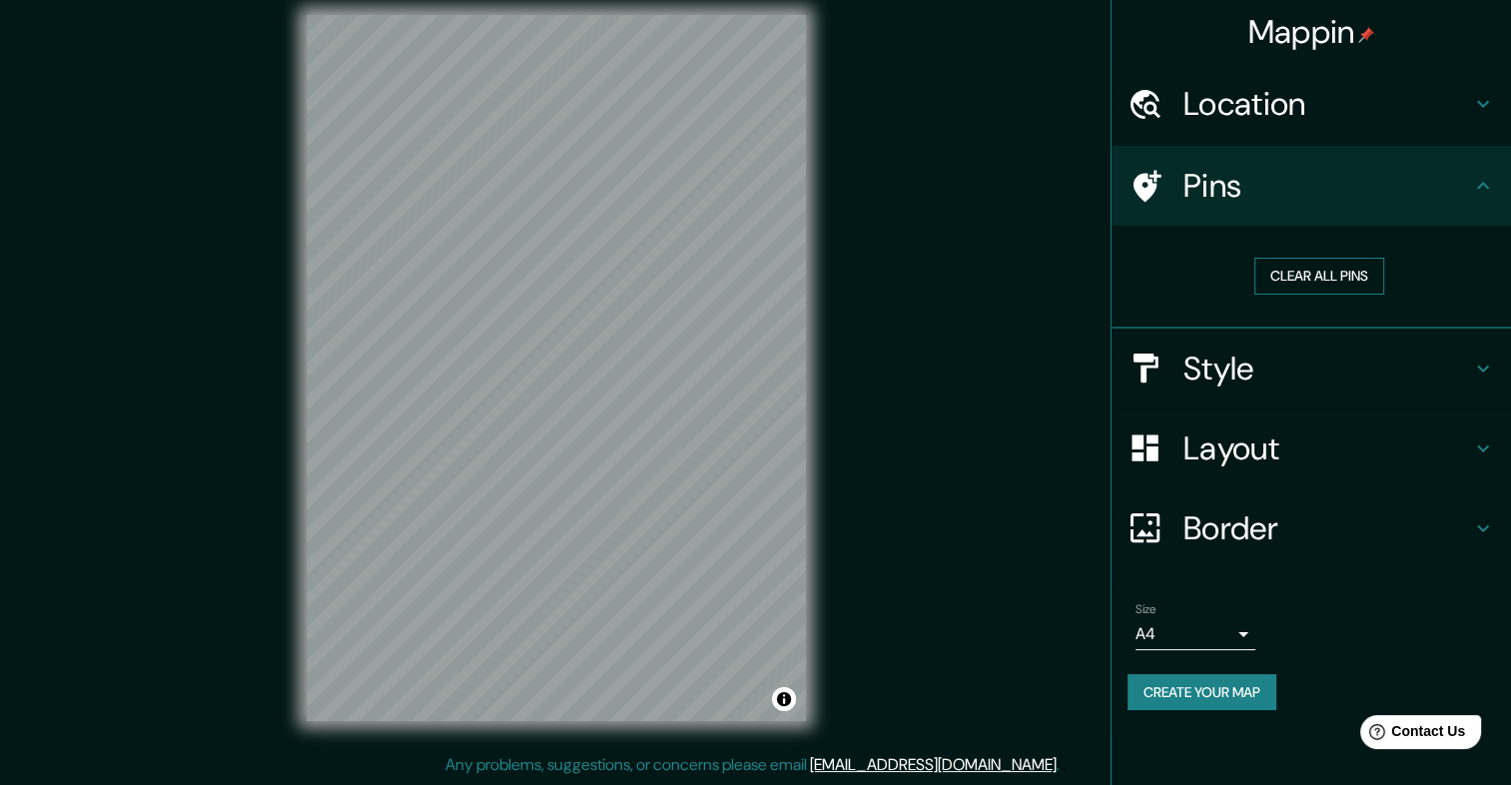
click at [1293, 265] on button "Clear all pins" at bounding box center [1319, 276] width 130 height 37
click at [1310, 271] on button "Clear all pins" at bounding box center [1319, 276] width 130 height 37
click at [1234, 683] on button "Create your map" at bounding box center [1201, 692] width 149 height 37
click at [1242, 382] on h4 "Style" at bounding box center [1327, 368] width 288 height 40
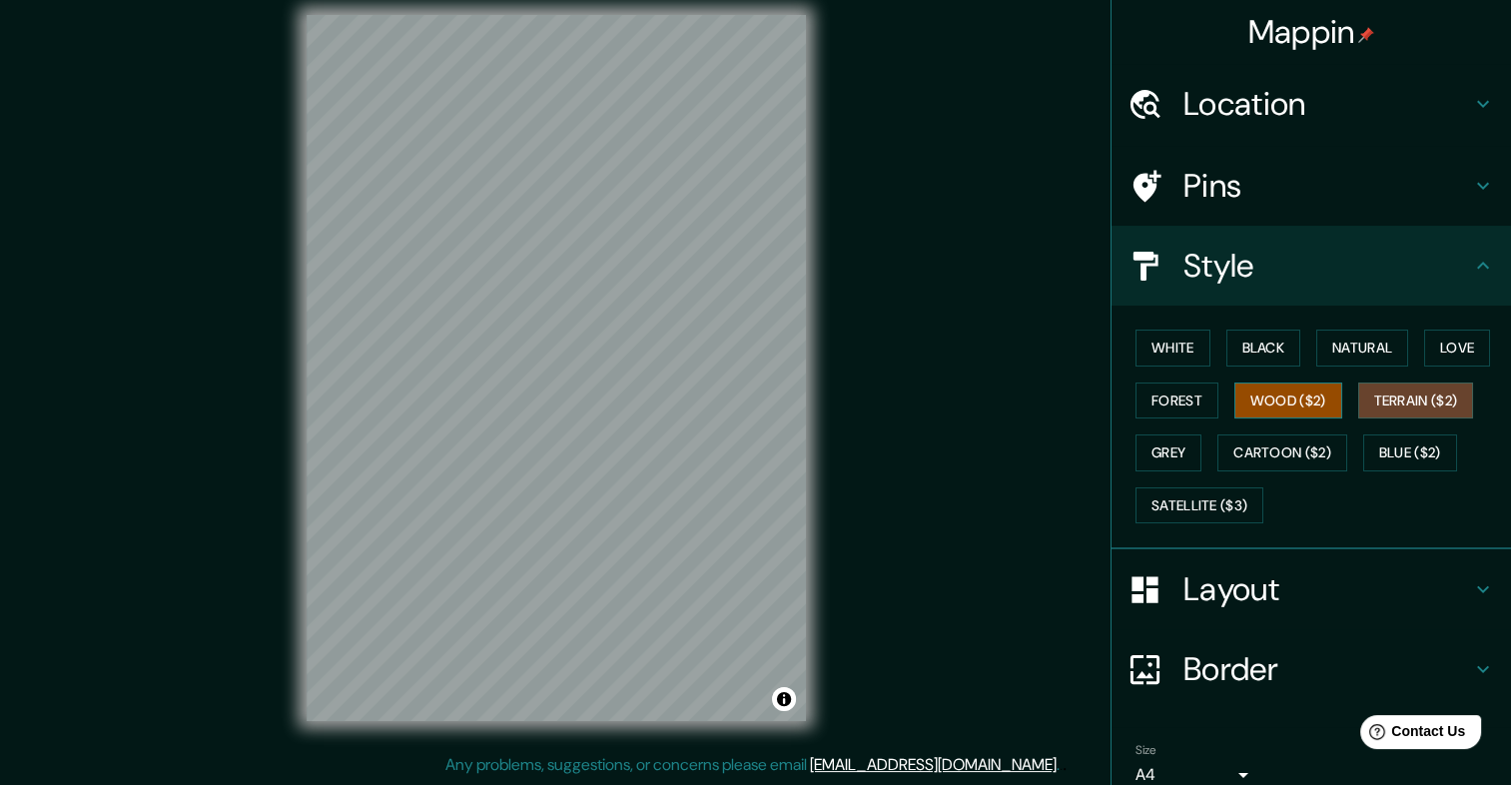
click at [1283, 404] on button "Wood ($2)" at bounding box center [1288, 400] width 108 height 37
click at [1382, 440] on button "Blue ($2)" at bounding box center [1410, 452] width 94 height 37
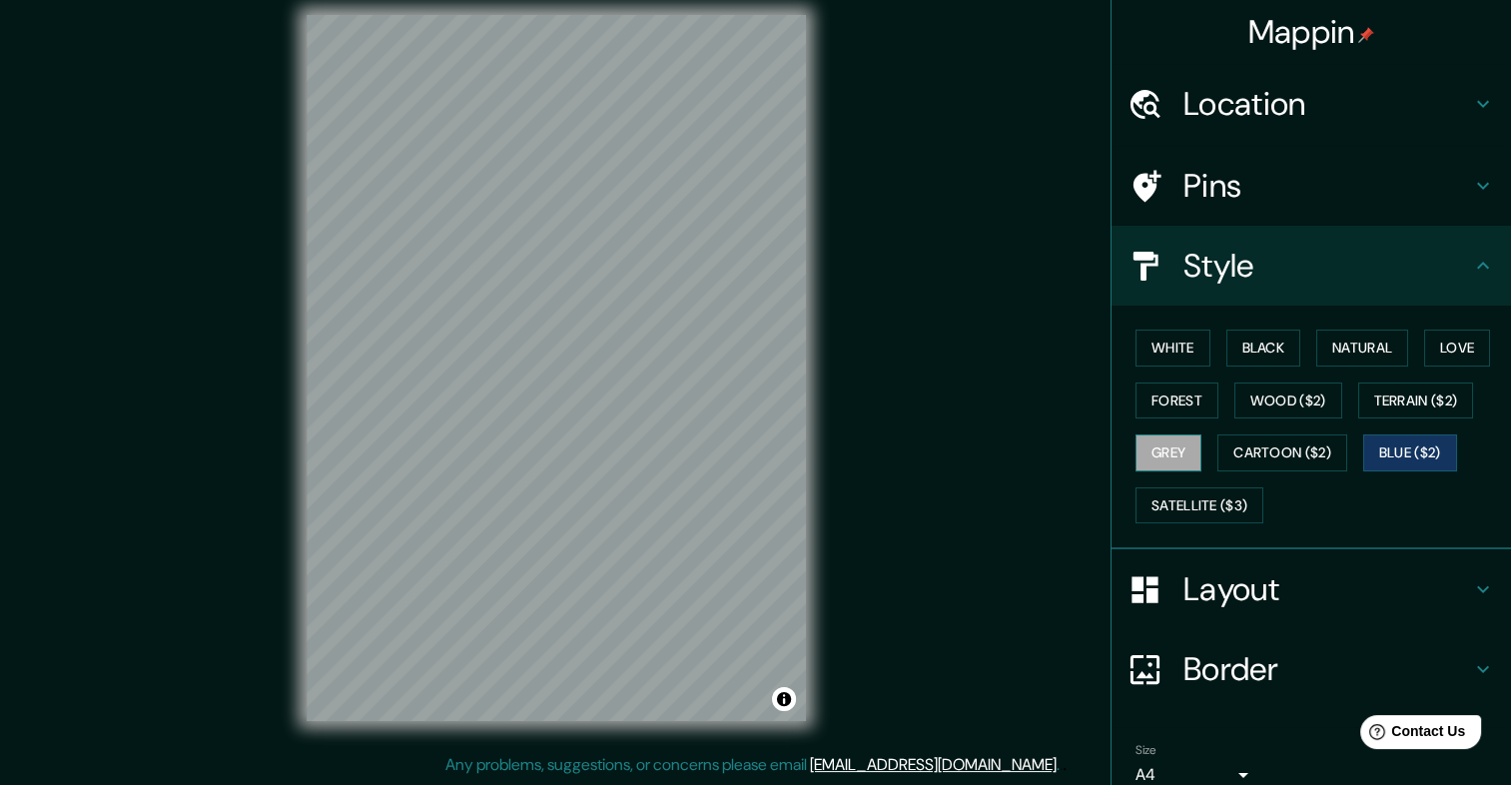
click at [1161, 437] on button "Grey" at bounding box center [1168, 452] width 66 height 37
click at [1394, 403] on button "Terrain ($2)" at bounding box center [1416, 400] width 116 height 37
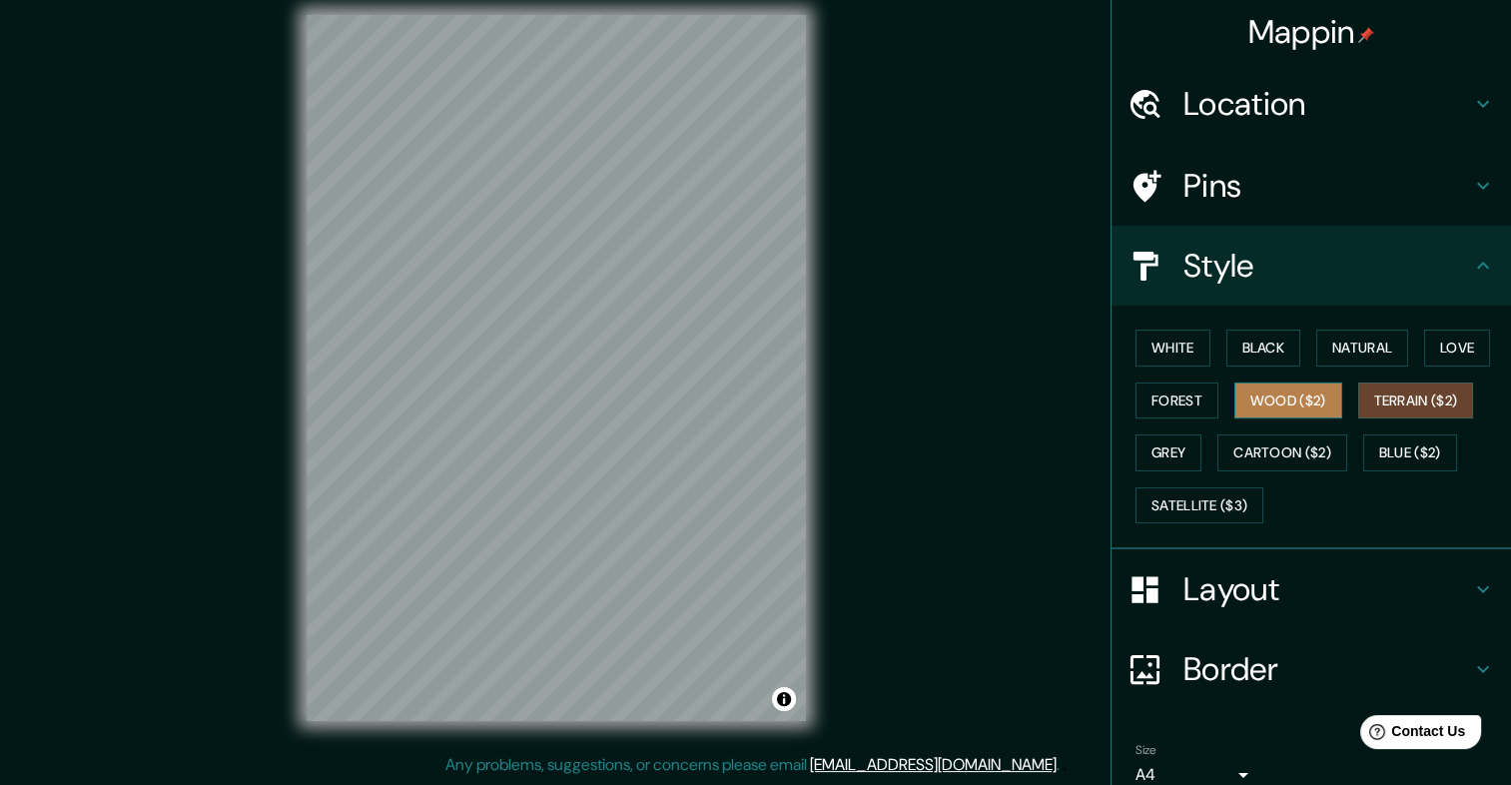
click at [1300, 401] on button "Wood ($2)" at bounding box center [1288, 400] width 108 height 37
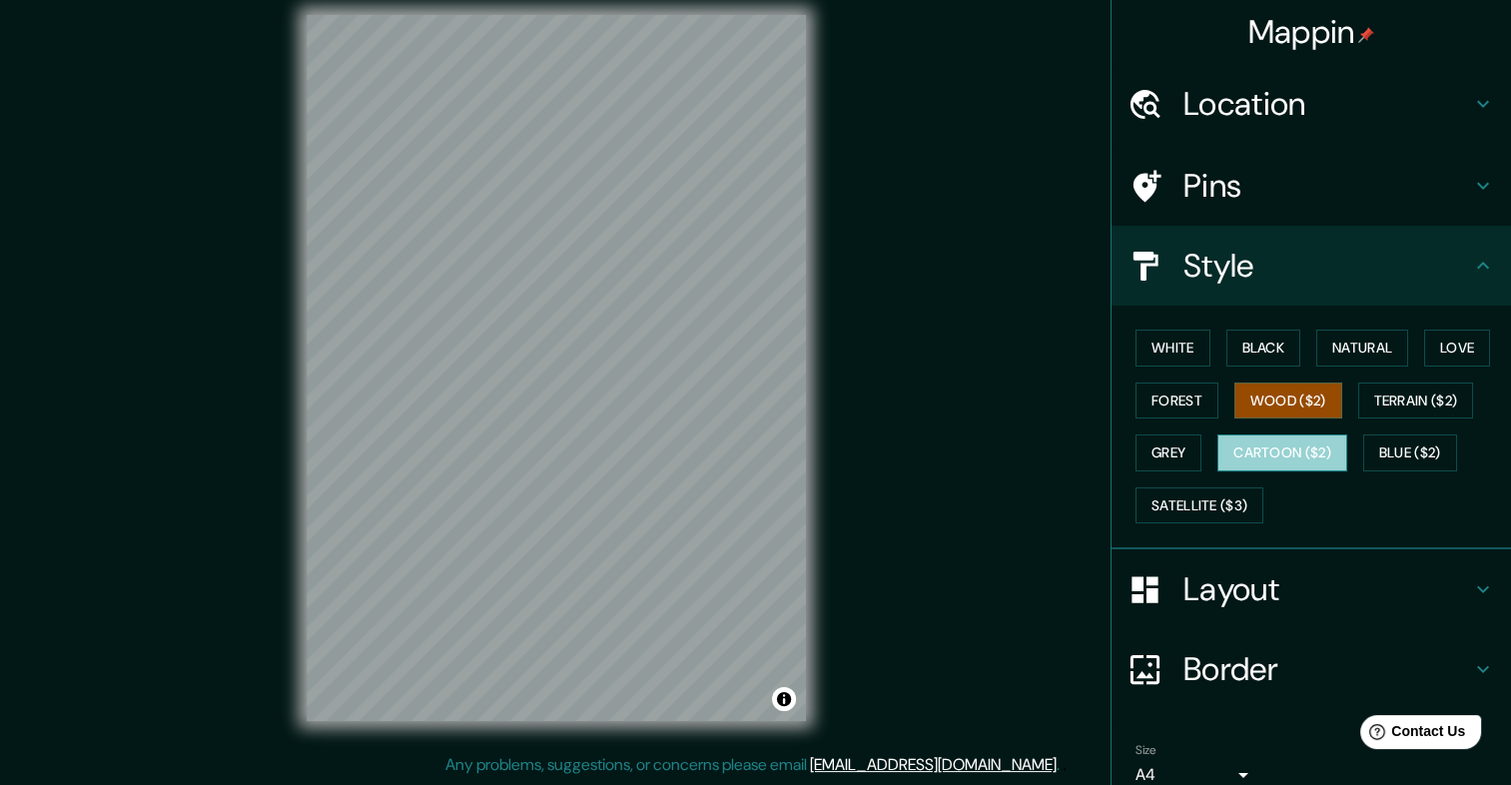
click at [1285, 437] on button "Cartoon ($2)" at bounding box center [1282, 452] width 130 height 37
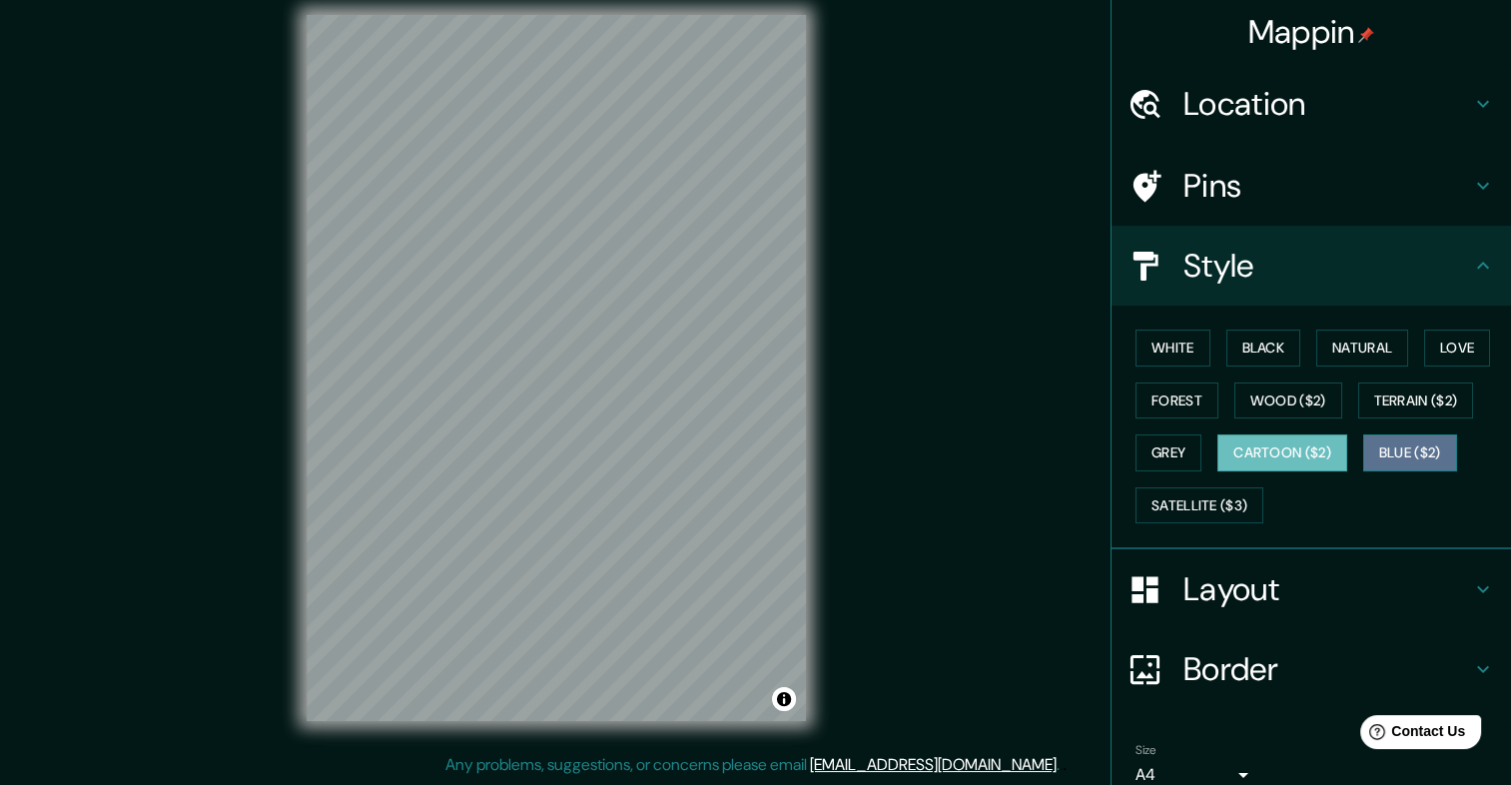
click at [1410, 458] on button "Blue ($2)" at bounding box center [1410, 452] width 94 height 37
